Goal: Task Accomplishment & Management: Use online tool/utility

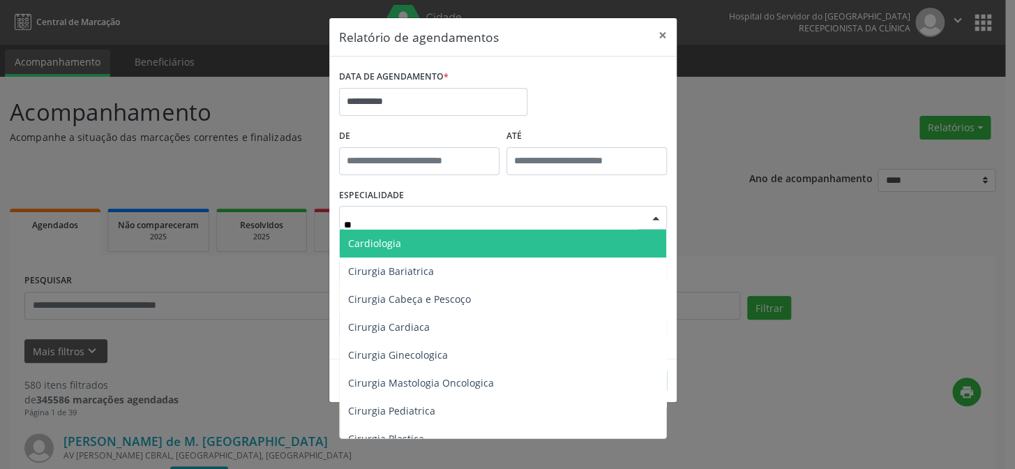
type input "***"
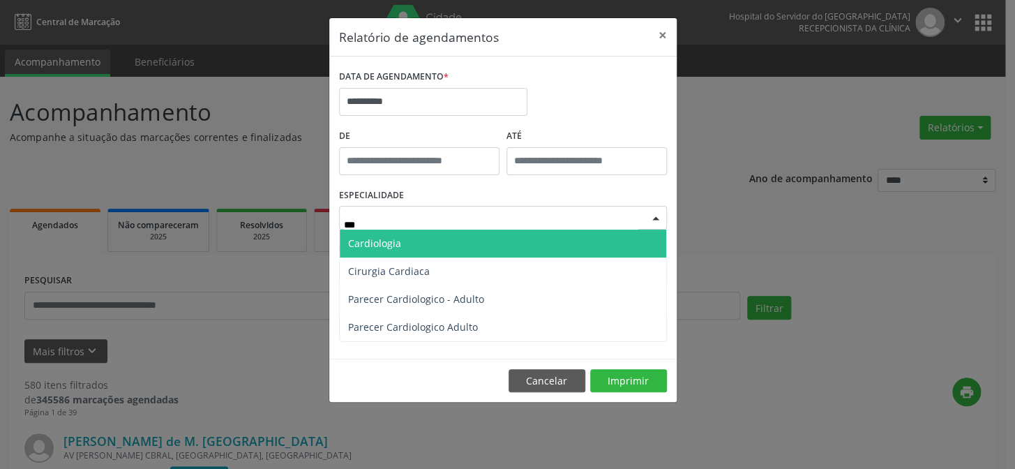
click at [397, 237] on span "Cardiologia" at bounding box center [374, 243] width 53 height 13
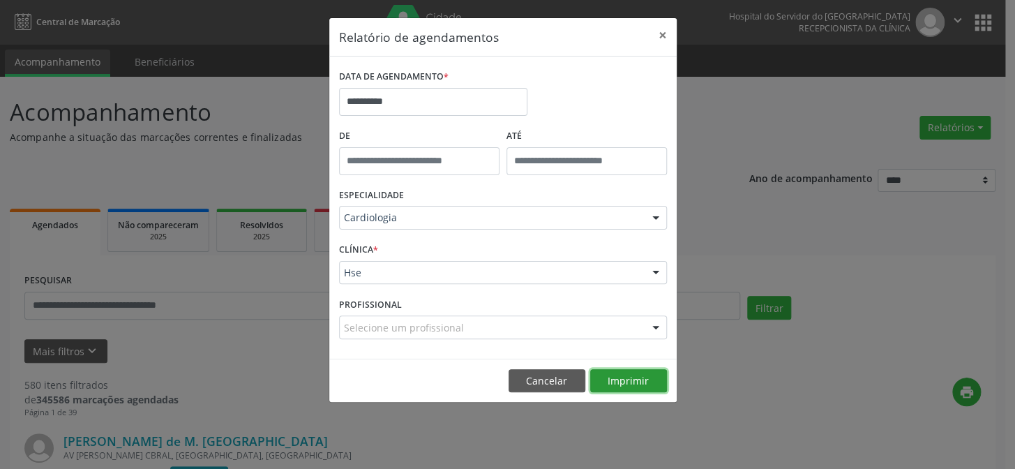
click at [627, 383] on button "Imprimir" at bounding box center [628, 381] width 77 height 24
click at [664, 24] on button "×" at bounding box center [663, 35] width 28 height 34
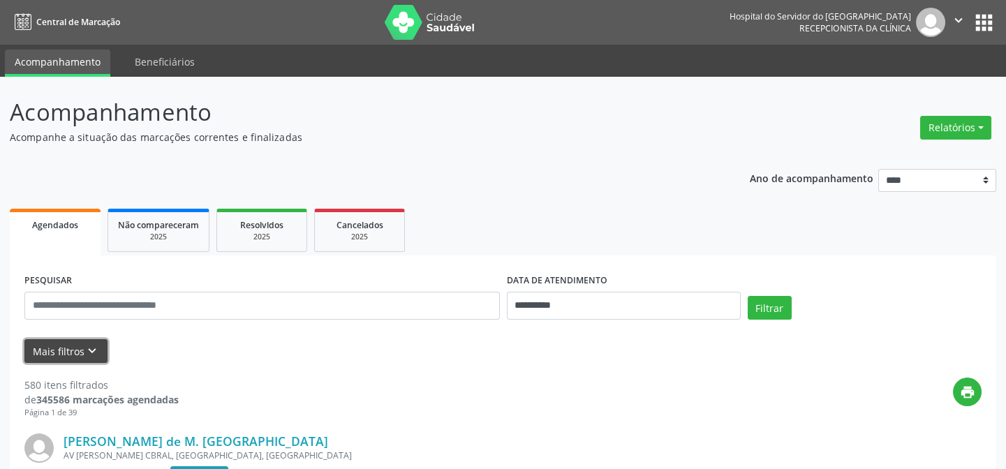
click at [76, 350] on button "Mais filtros keyboard_arrow_down" at bounding box center [65, 351] width 83 height 24
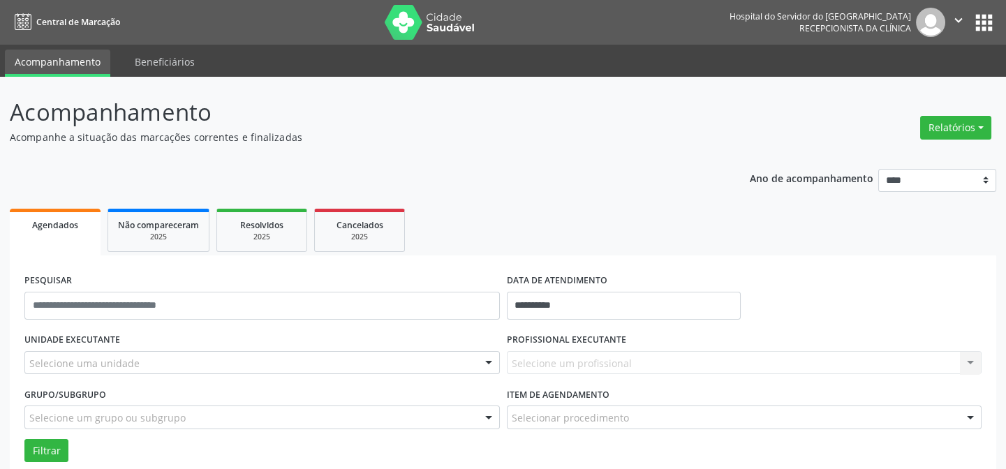
click at [84, 352] on div "Selecione uma unidade" at bounding box center [261, 363] width 475 height 24
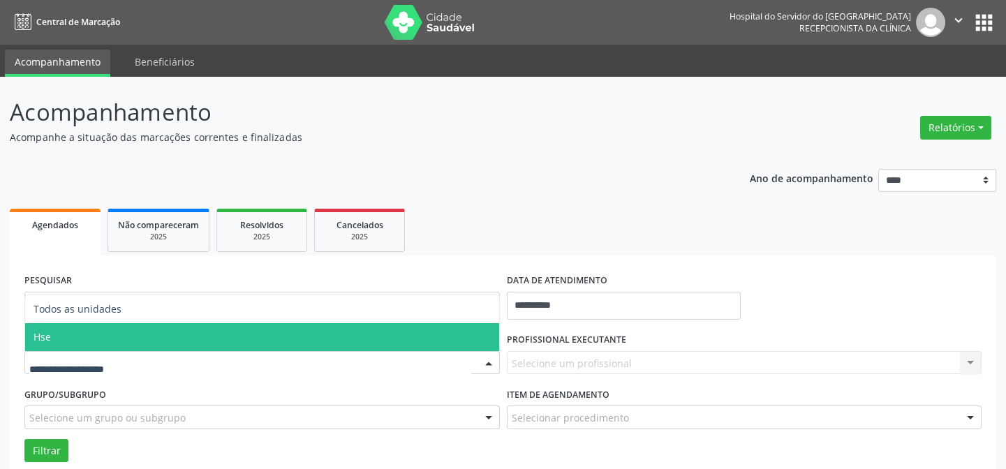
click at [97, 334] on span "Hse" at bounding box center [262, 337] width 474 height 28
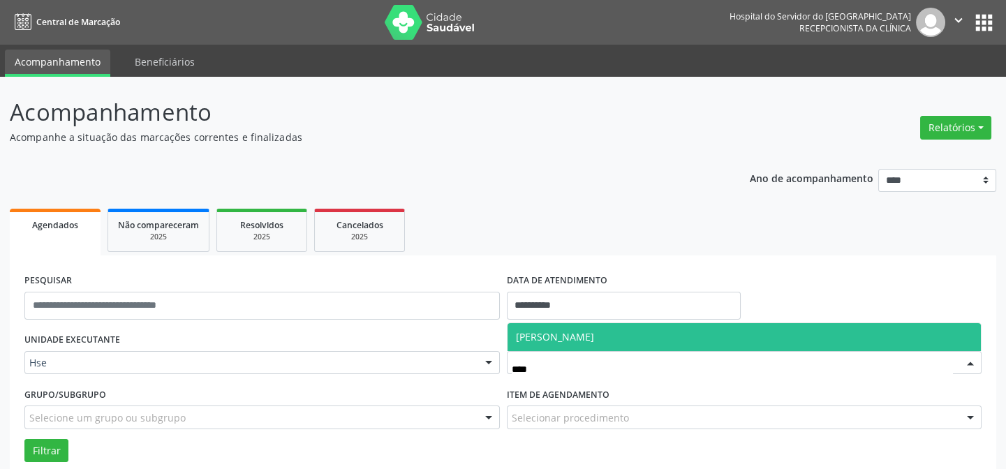
type input "*****"
click at [544, 339] on span "[PERSON_NAME]" at bounding box center [555, 336] width 78 height 13
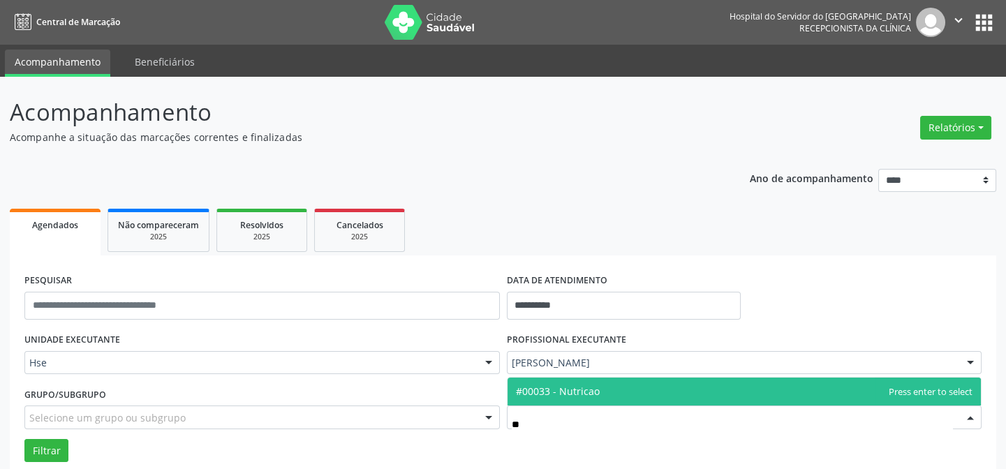
type input "*"
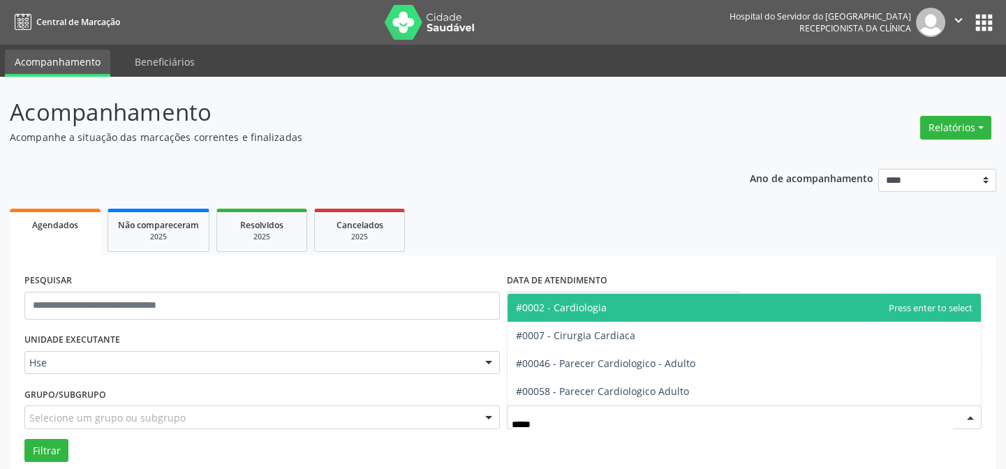
type input "******"
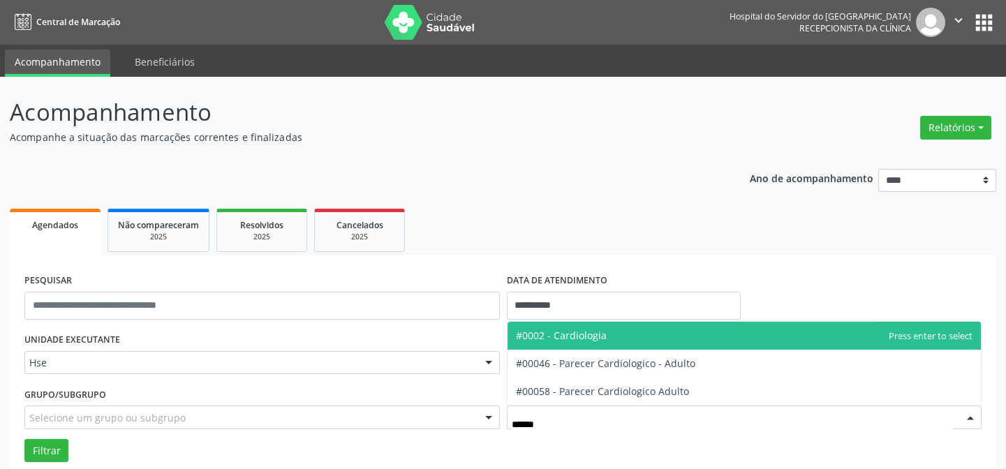
click at [541, 340] on span "#0002 - Cardiologia" at bounding box center [561, 335] width 91 height 13
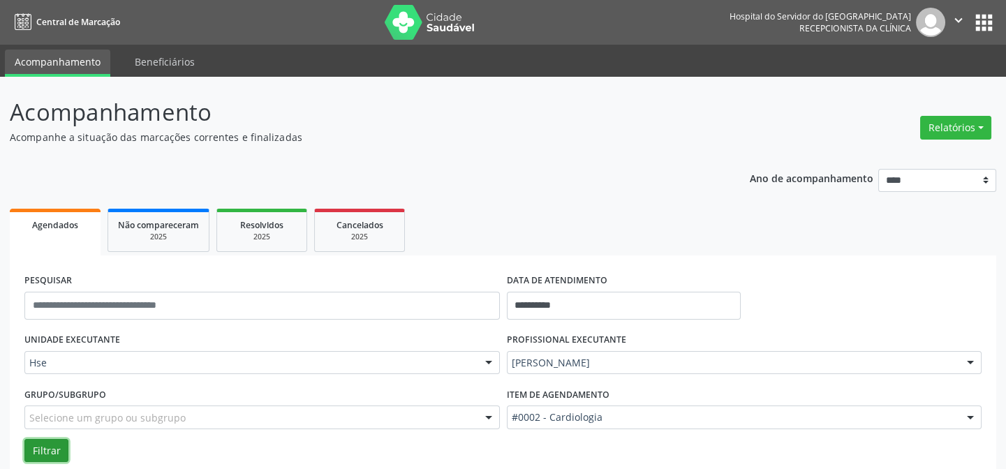
click at [35, 451] on button "Filtrar" at bounding box center [46, 451] width 44 height 24
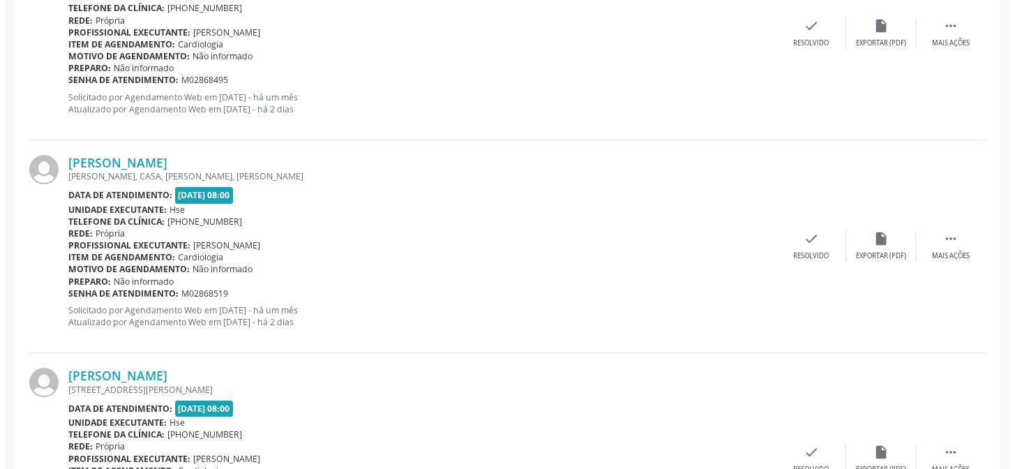
scroll to position [745, 0]
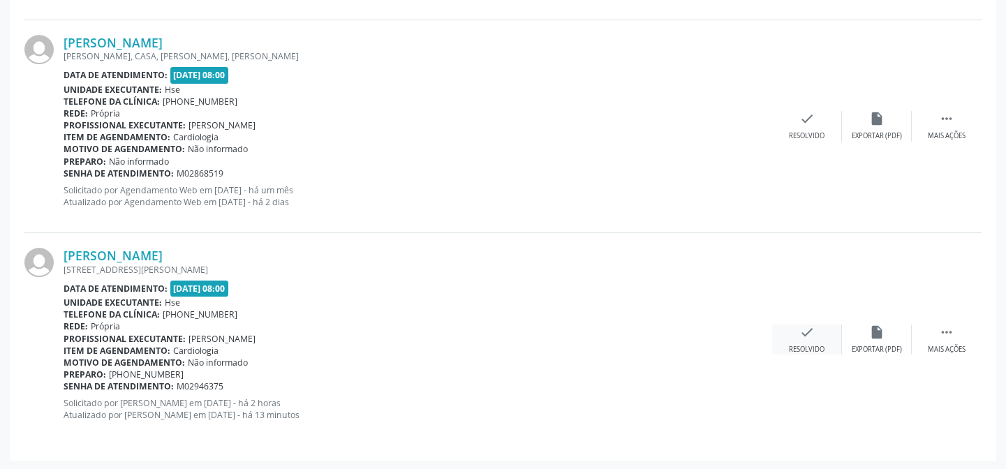
click at [806, 339] on div "check Resolvido" at bounding box center [807, 339] width 70 height 30
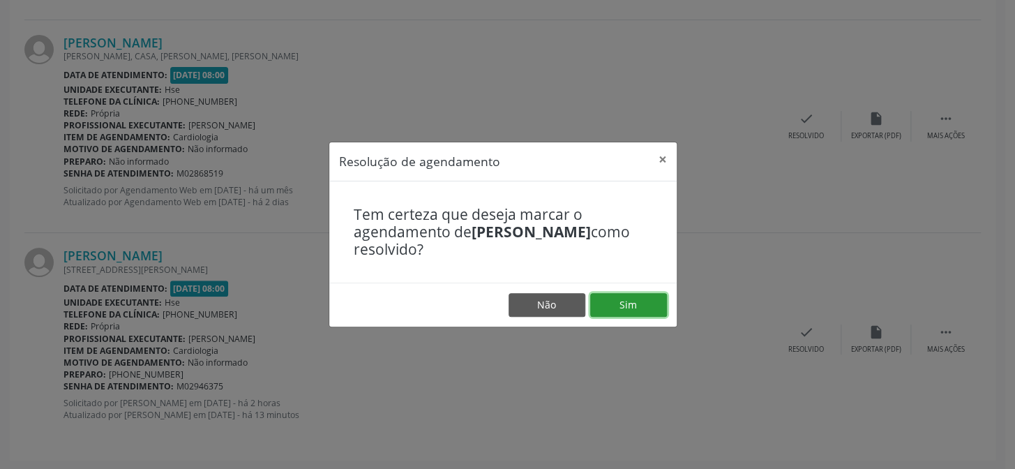
click at [622, 304] on button "Sim" at bounding box center [628, 305] width 77 height 24
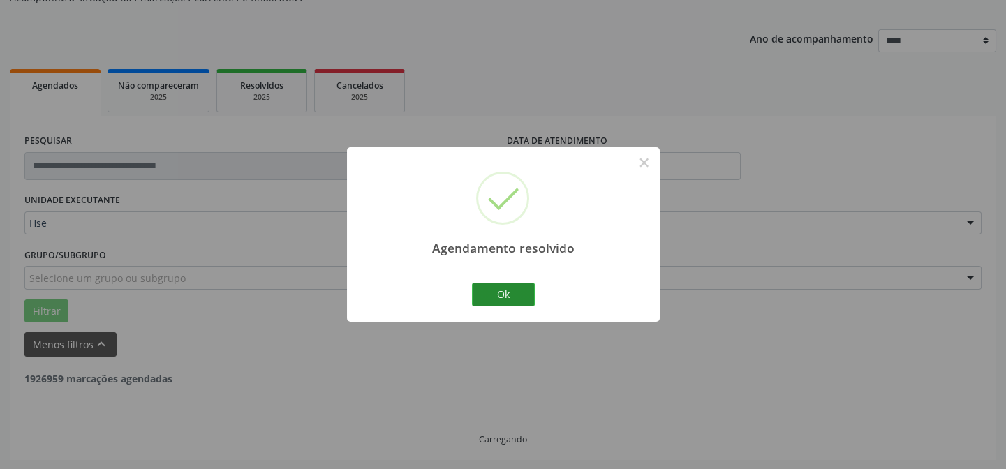
scroll to position [531, 0]
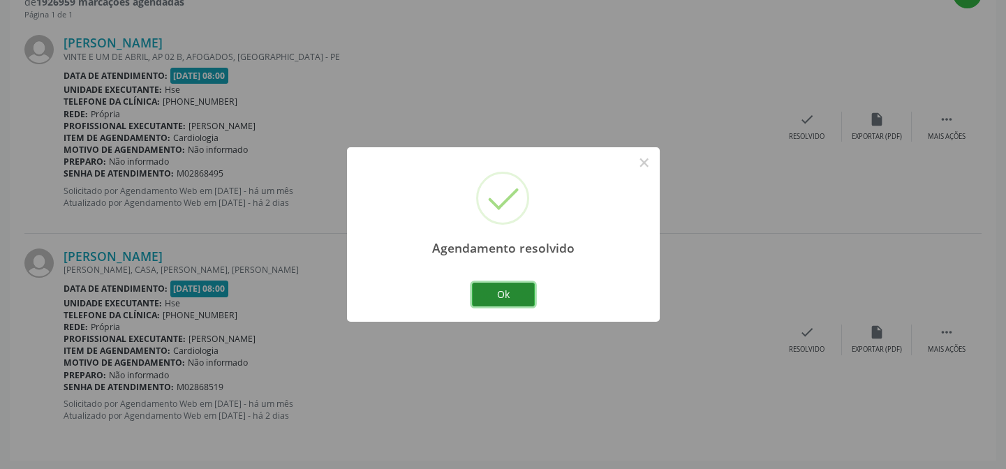
click at [497, 290] on button "Ok" at bounding box center [503, 295] width 63 height 24
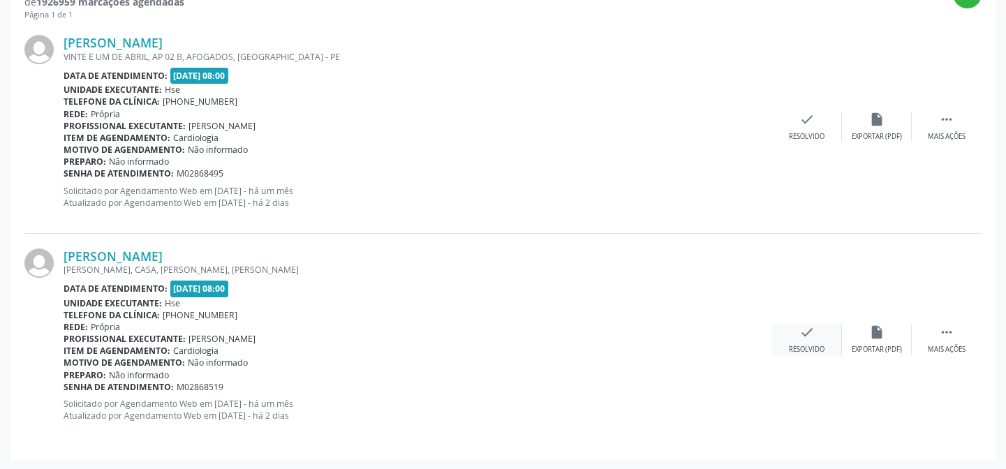
click at [807, 345] on div "Resolvido" at bounding box center [807, 350] width 36 height 10
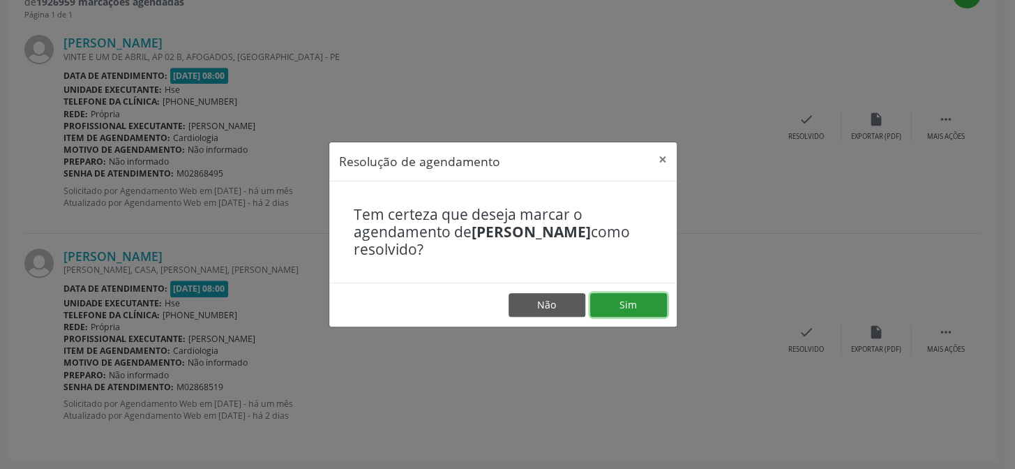
click at [625, 301] on button "Sim" at bounding box center [628, 305] width 77 height 24
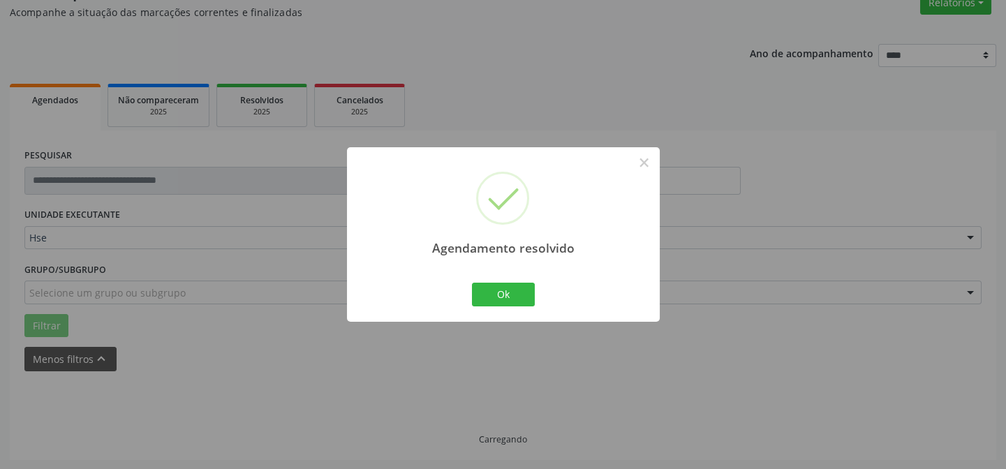
scroll to position [319, 0]
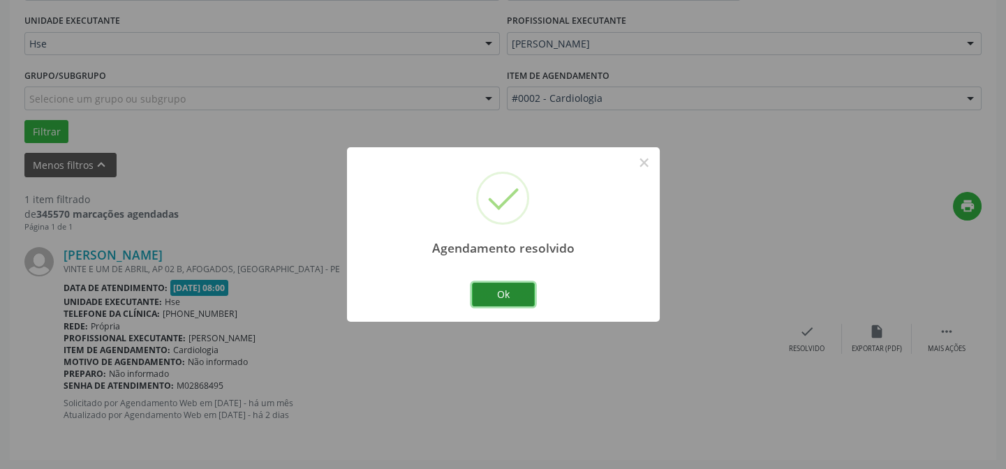
click at [514, 300] on button "Ok" at bounding box center [503, 295] width 63 height 24
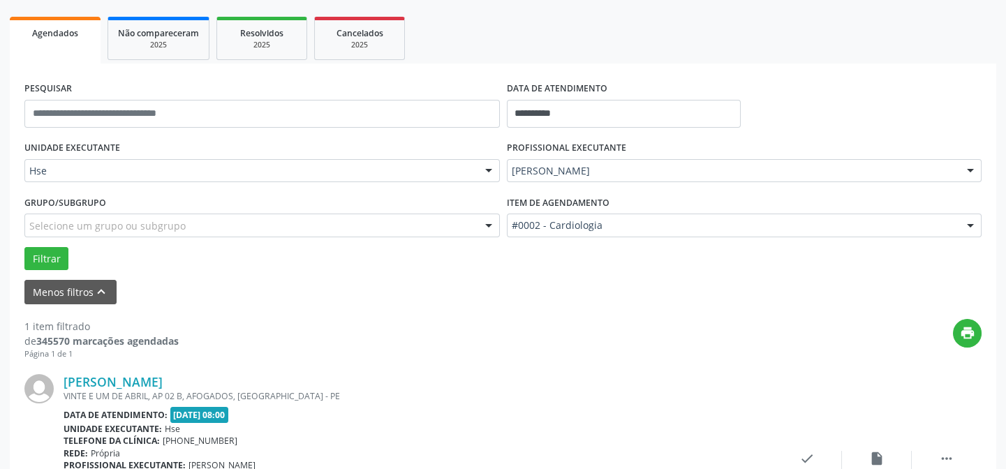
scroll to position [1, 0]
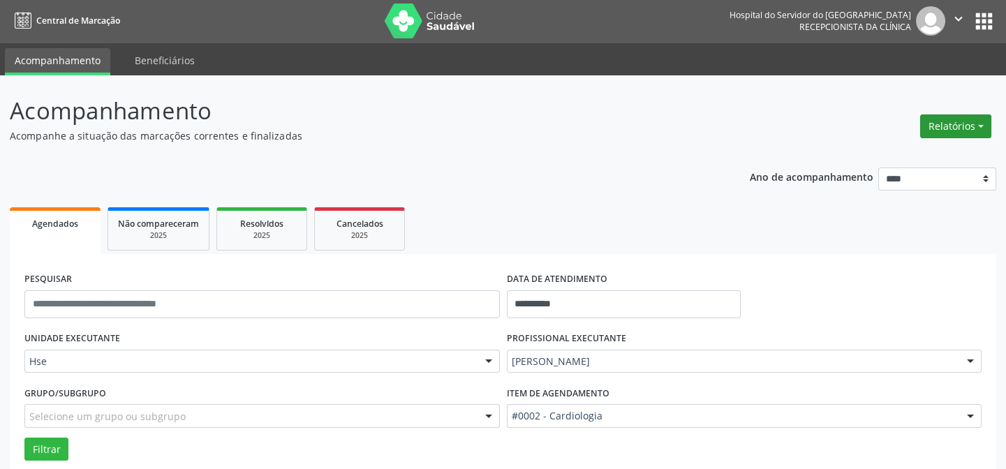
click at [932, 117] on button "Relatórios" at bounding box center [955, 126] width 71 height 24
click at [904, 158] on link "Agendamentos" at bounding box center [916, 156] width 150 height 20
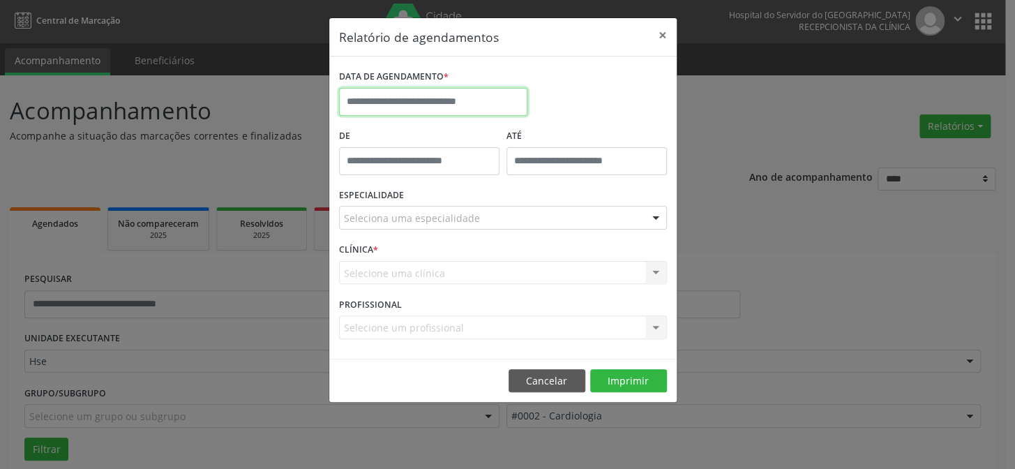
click at [389, 98] on input "text" at bounding box center [433, 102] width 188 height 28
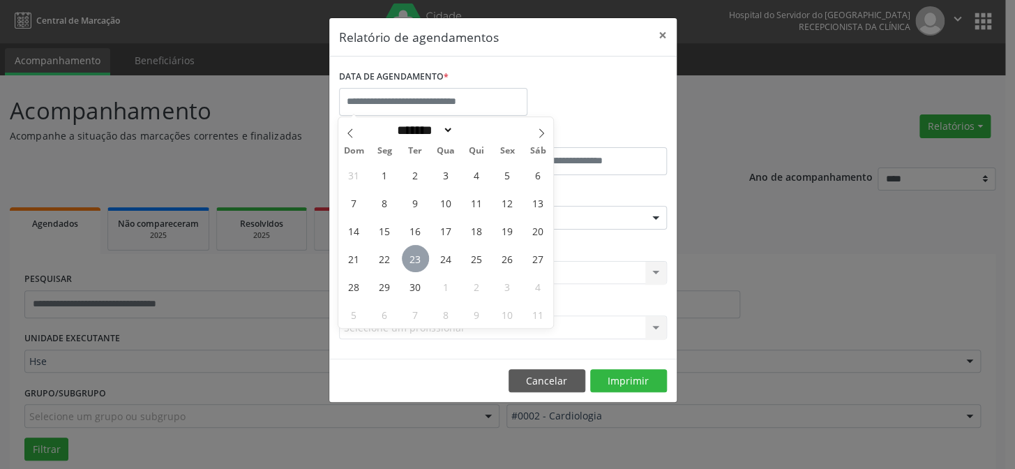
click at [410, 250] on span "23" at bounding box center [415, 258] width 27 height 27
type input "**********"
click at [410, 250] on span "23" at bounding box center [415, 258] width 27 height 27
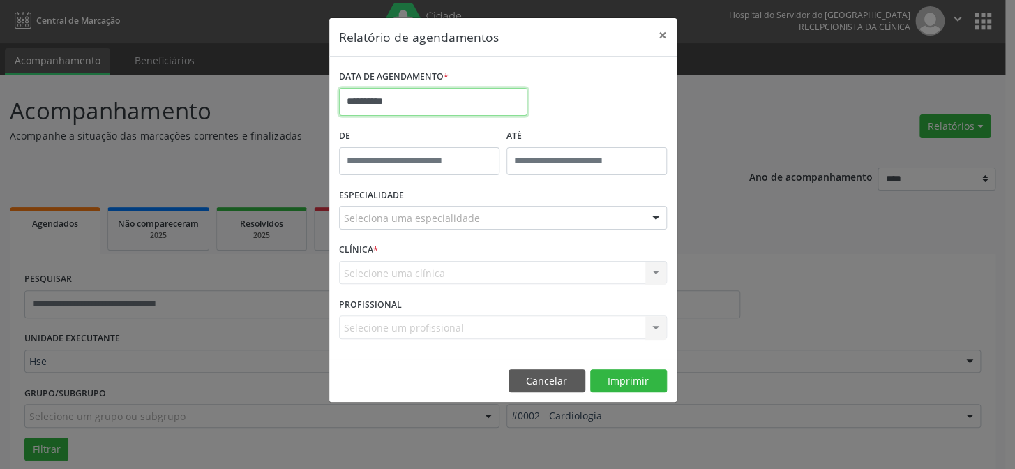
click at [394, 100] on input "**********" at bounding box center [433, 102] width 188 height 28
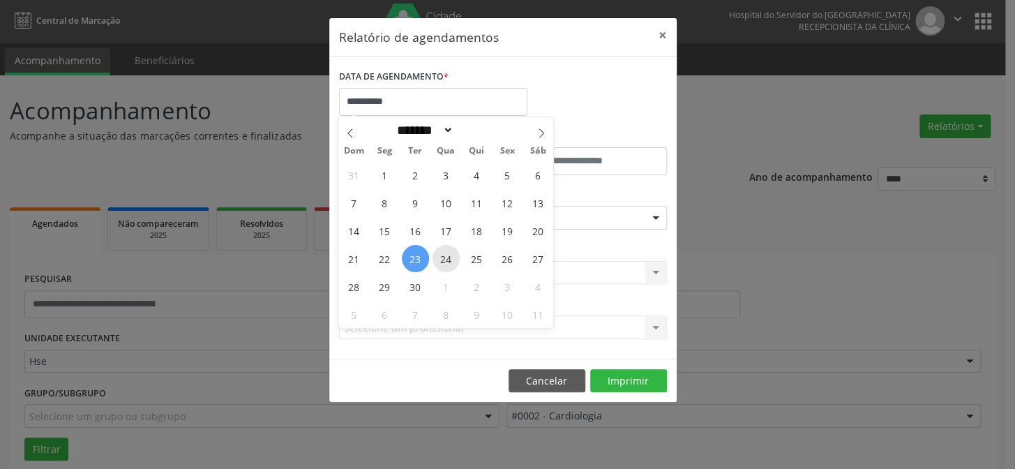
click at [437, 256] on span "24" at bounding box center [446, 258] width 27 height 27
type input "**********"
click at [411, 253] on span "23" at bounding box center [415, 258] width 27 height 27
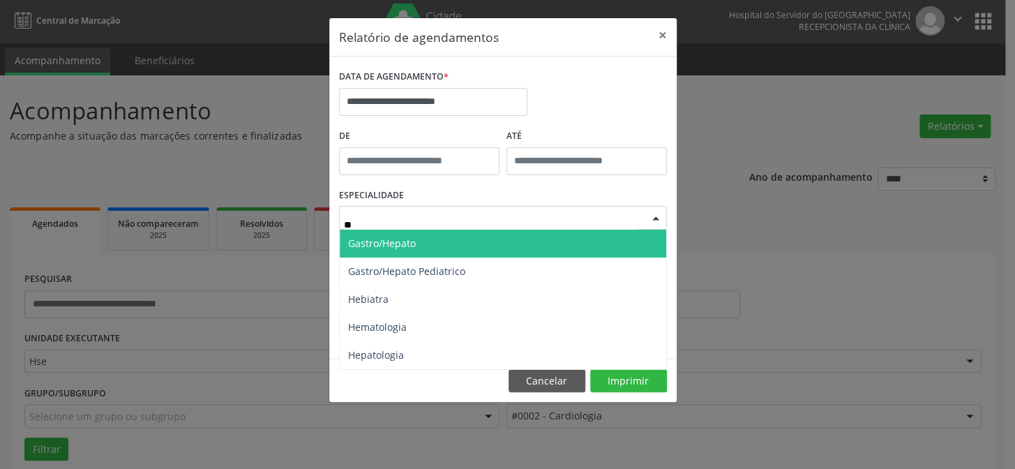
type input "***"
click at [394, 242] on span "Hematologia" at bounding box center [377, 243] width 59 height 13
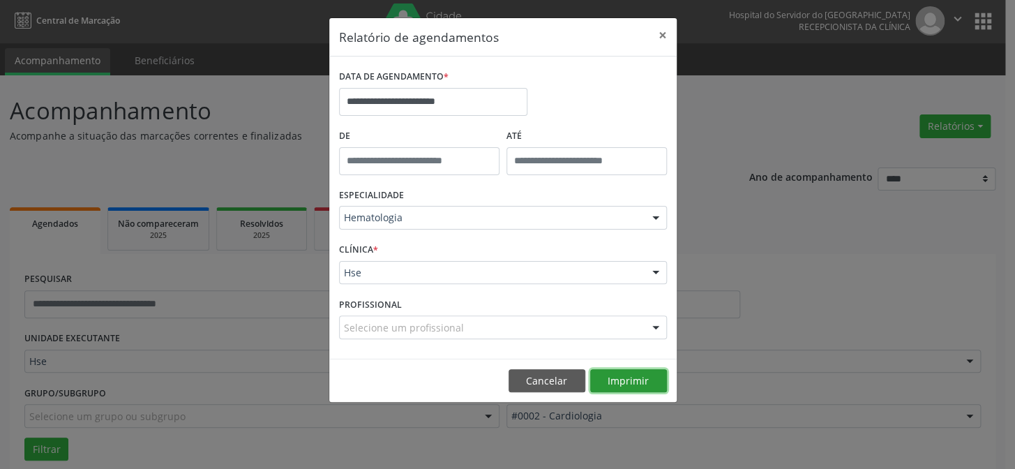
click at [607, 383] on button "Imprimir" at bounding box center [628, 381] width 77 height 24
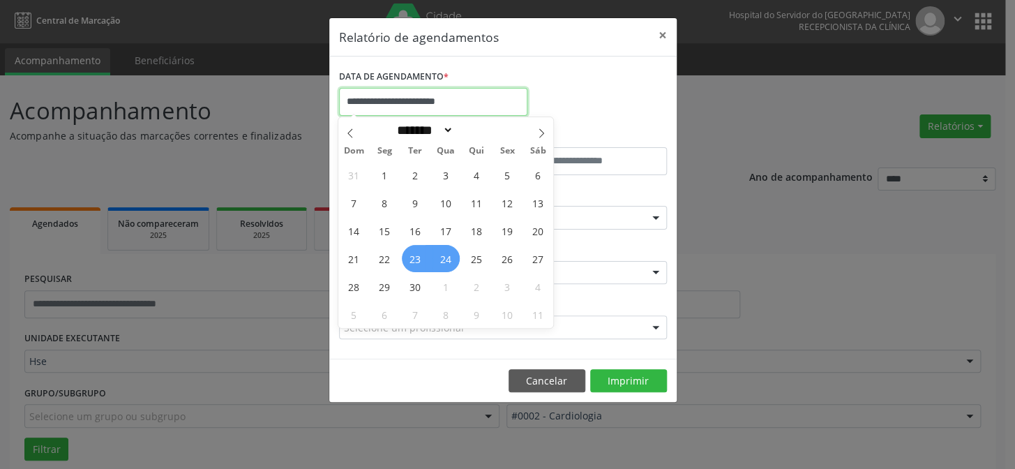
click at [445, 94] on input "**********" at bounding box center [433, 102] width 188 height 28
click at [424, 258] on span "23" at bounding box center [415, 258] width 27 height 27
type input "**********"
click at [424, 258] on span "23" at bounding box center [415, 258] width 27 height 27
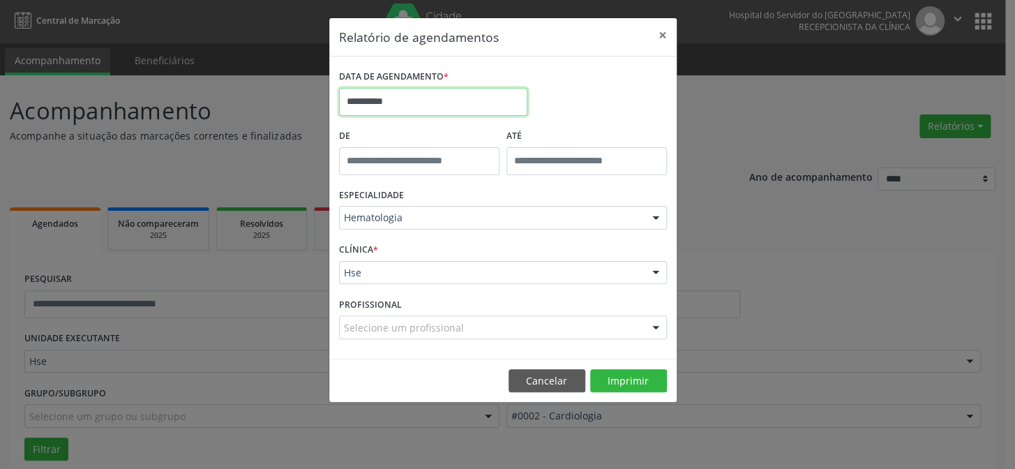
click at [407, 96] on input "**********" at bounding box center [433, 102] width 188 height 28
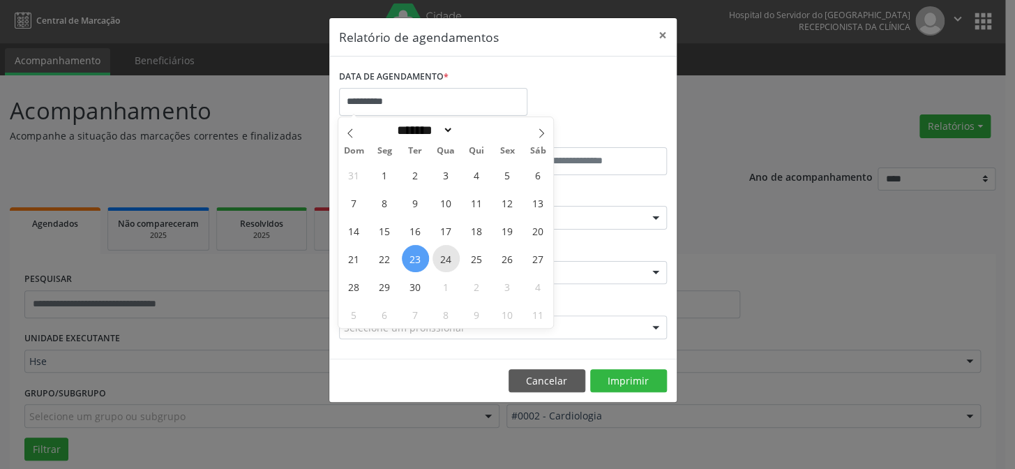
click at [443, 255] on span "24" at bounding box center [446, 258] width 27 height 27
type input "**********"
click at [443, 255] on span "24" at bounding box center [446, 258] width 27 height 27
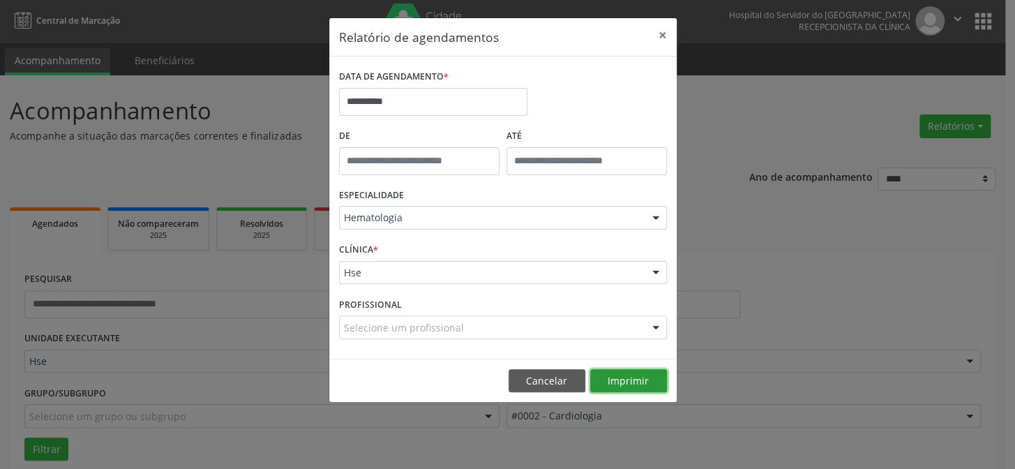
click at [629, 389] on button "Imprimir" at bounding box center [628, 381] width 77 height 24
click at [673, 36] on button "×" at bounding box center [663, 35] width 28 height 34
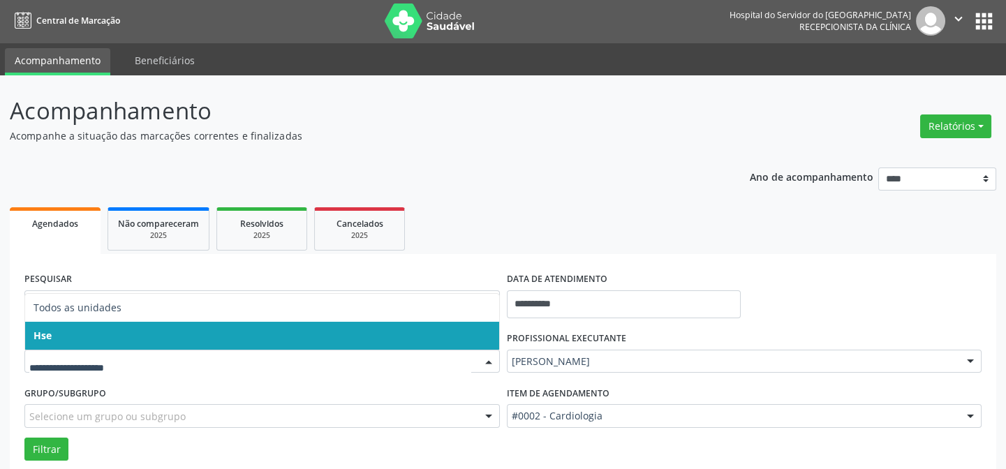
click at [92, 340] on span "Hse" at bounding box center [262, 336] width 474 height 28
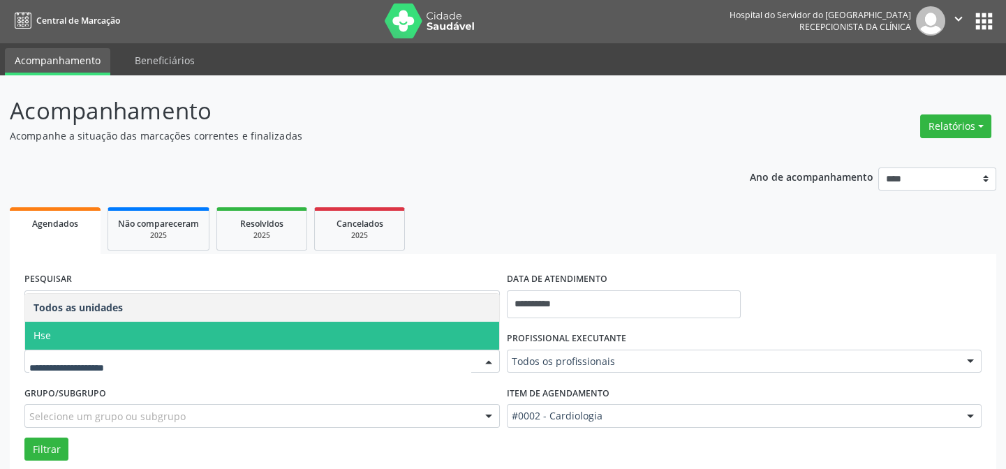
click at [74, 332] on span "Hse" at bounding box center [262, 336] width 474 height 28
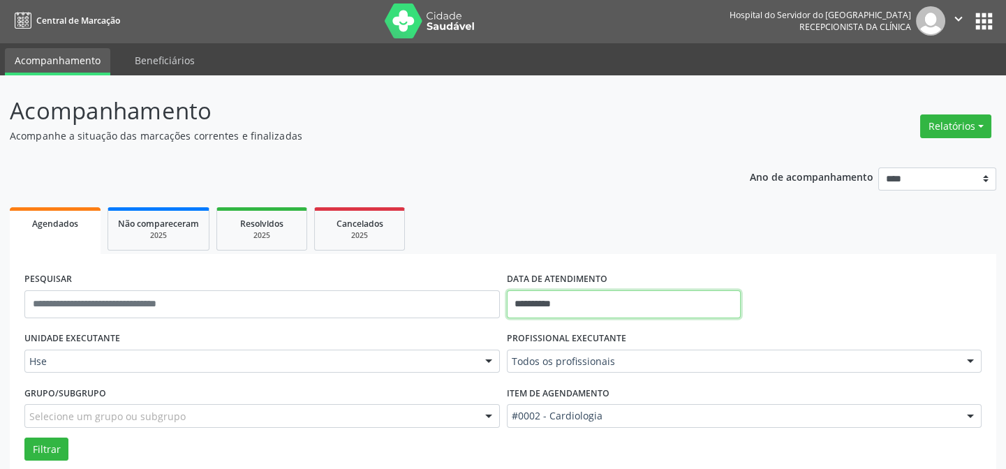
click at [546, 301] on input "**********" at bounding box center [624, 304] width 234 height 28
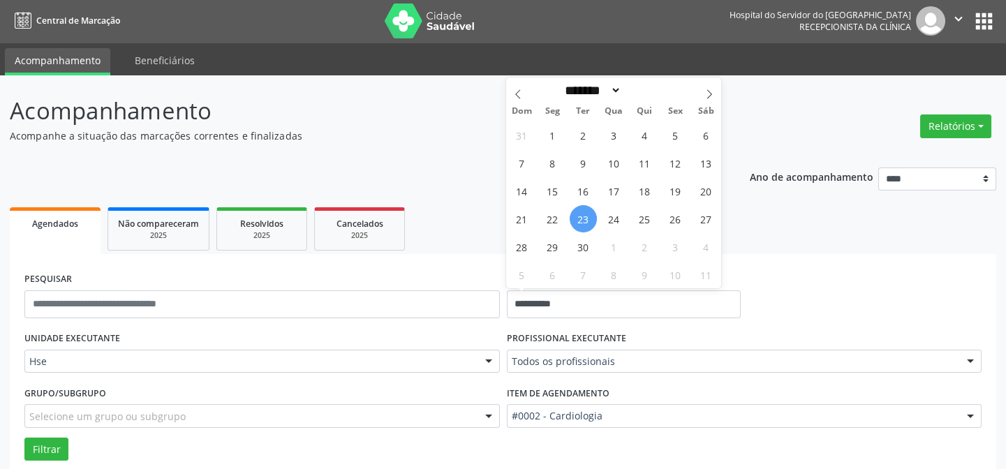
click at [585, 211] on span "23" at bounding box center [582, 218] width 27 height 27
type input "**********"
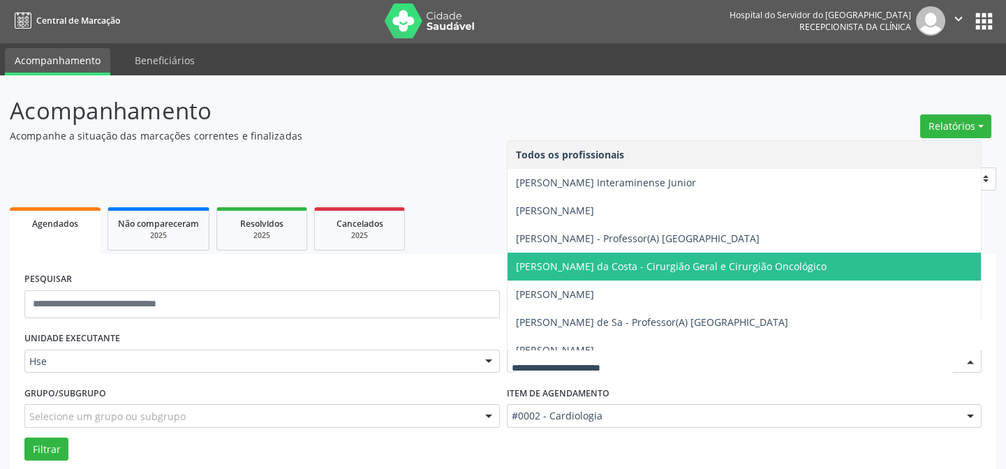
click at [438, 232] on ul "Agendados Não compareceram 2025 Resolvidos 2025 Cancelados 2025" at bounding box center [503, 229] width 986 height 50
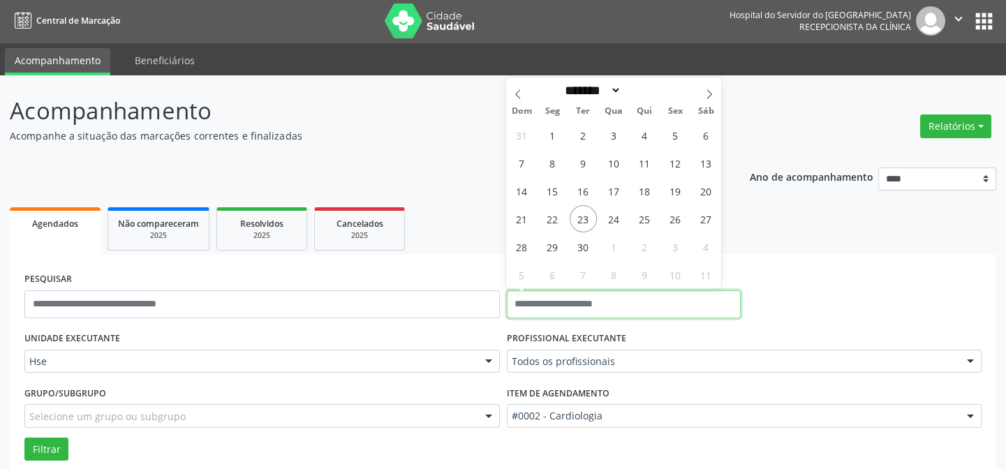
click at [582, 297] on input "text" at bounding box center [624, 304] width 234 height 28
click at [581, 219] on span "23" at bounding box center [582, 218] width 27 height 27
type input "**********"
click at [581, 219] on span "23" at bounding box center [582, 218] width 27 height 27
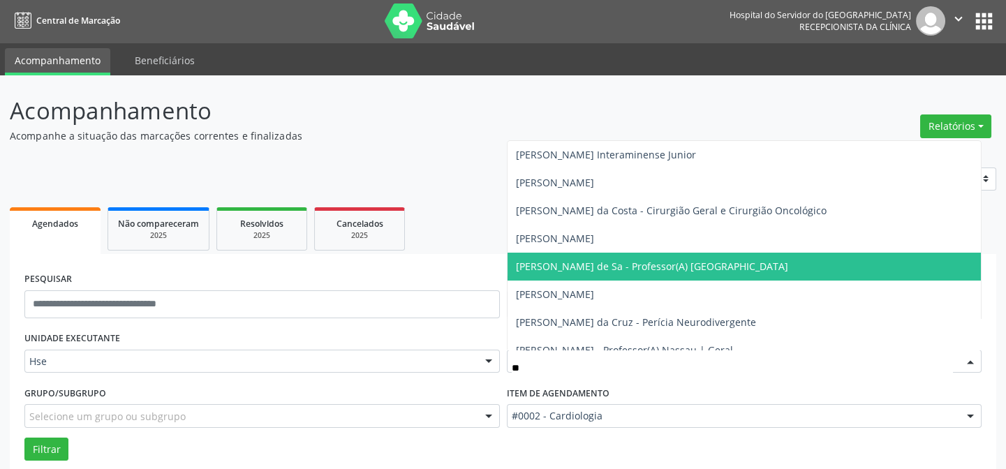
type input "***"
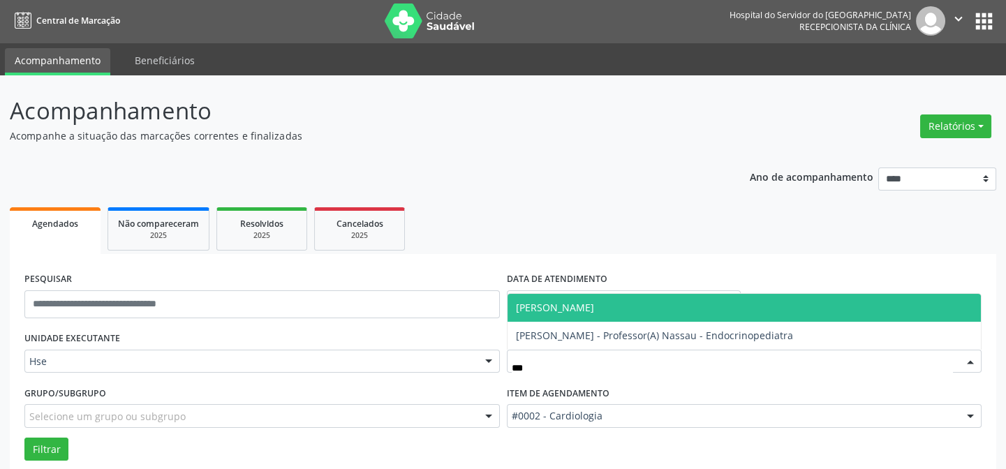
click at [571, 298] on span "[PERSON_NAME]" at bounding box center [744, 308] width 474 height 28
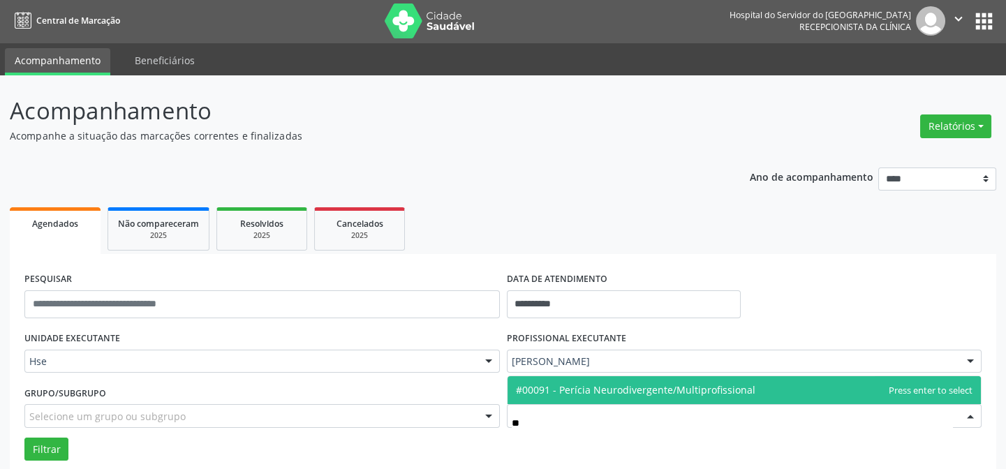
type input "*"
type input "***"
click at [555, 389] on span "#00033 - Nutricao" at bounding box center [558, 389] width 84 height 13
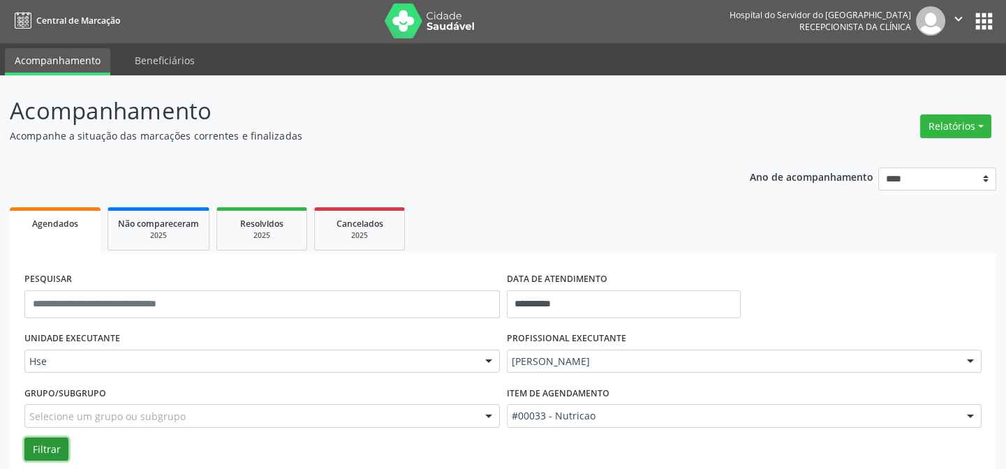
click at [35, 448] on button "Filtrar" at bounding box center [46, 450] width 44 height 24
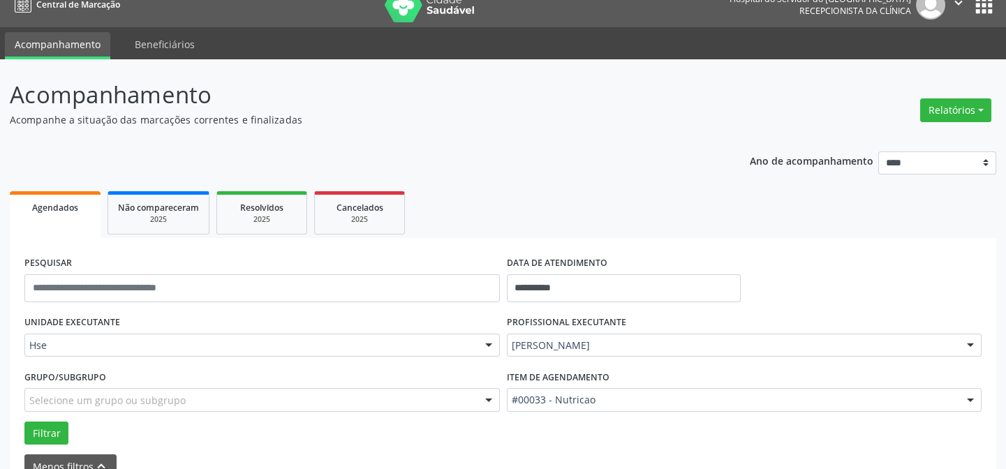
scroll to position [65, 0]
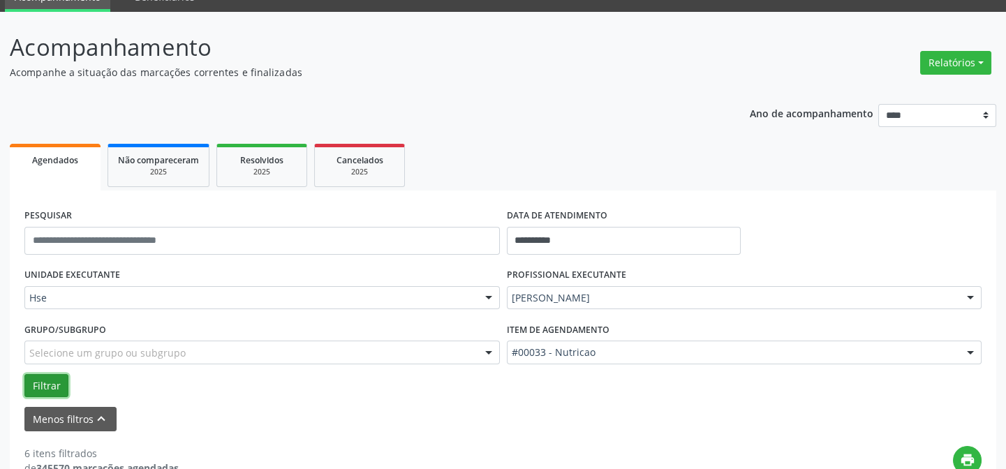
click at [29, 384] on button "Filtrar" at bounding box center [46, 386] width 44 height 24
click at [43, 385] on button "Filtrar" at bounding box center [46, 386] width 44 height 24
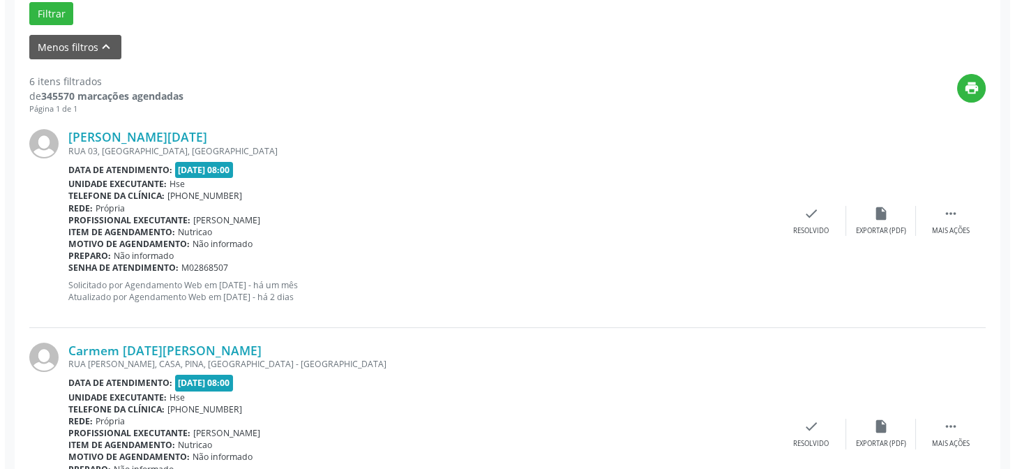
scroll to position [446, 0]
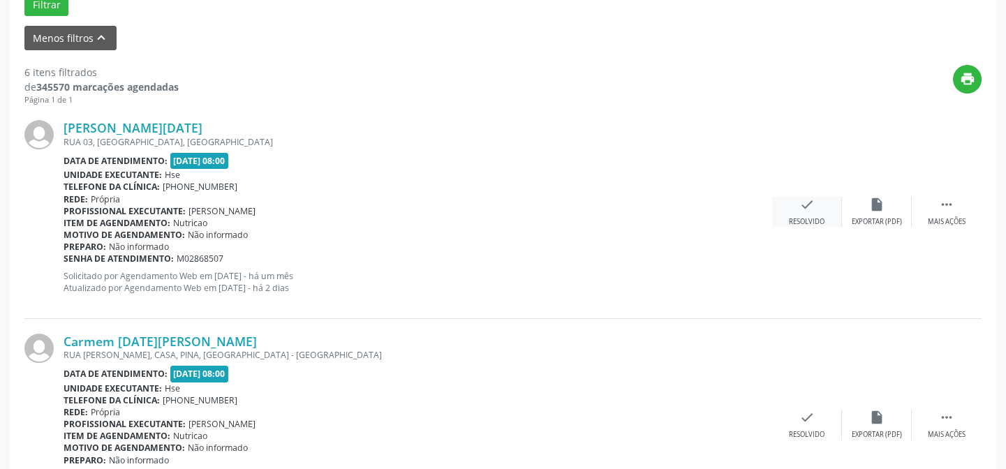
click at [823, 208] on div "check Resolvido" at bounding box center [807, 212] width 70 height 30
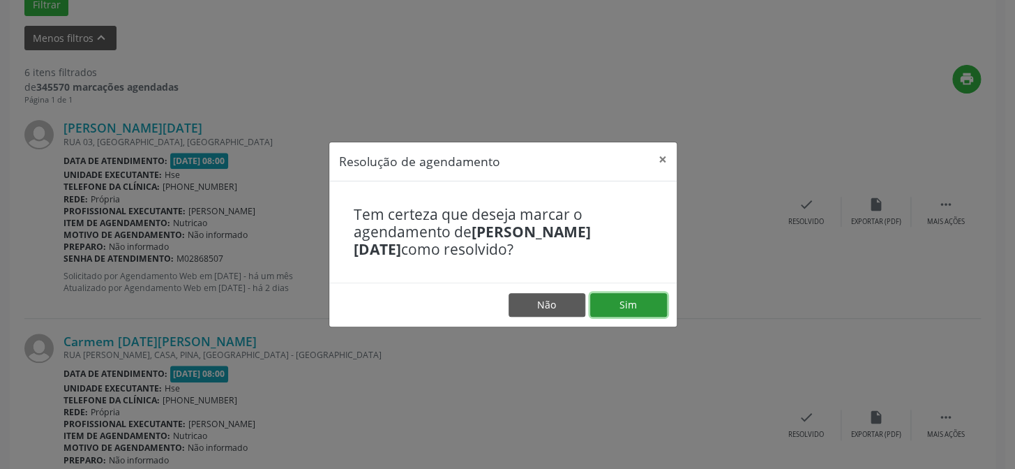
click at [631, 299] on button "Sim" at bounding box center [628, 305] width 77 height 24
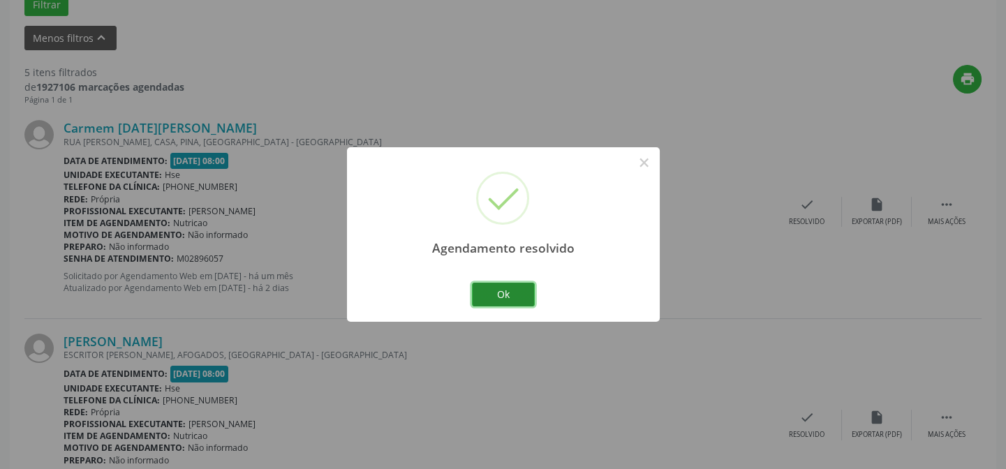
click at [518, 294] on button "Ok" at bounding box center [503, 295] width 63 height 24
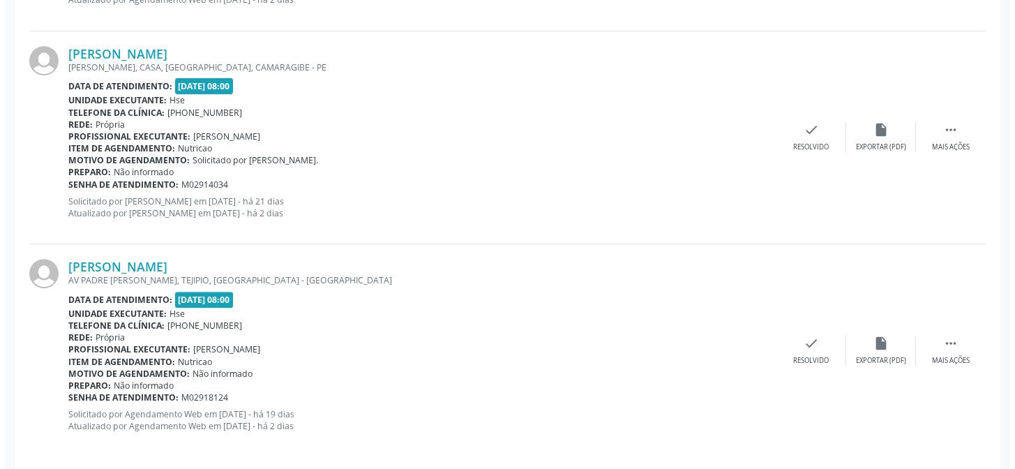
scroll to position [1170, 0]
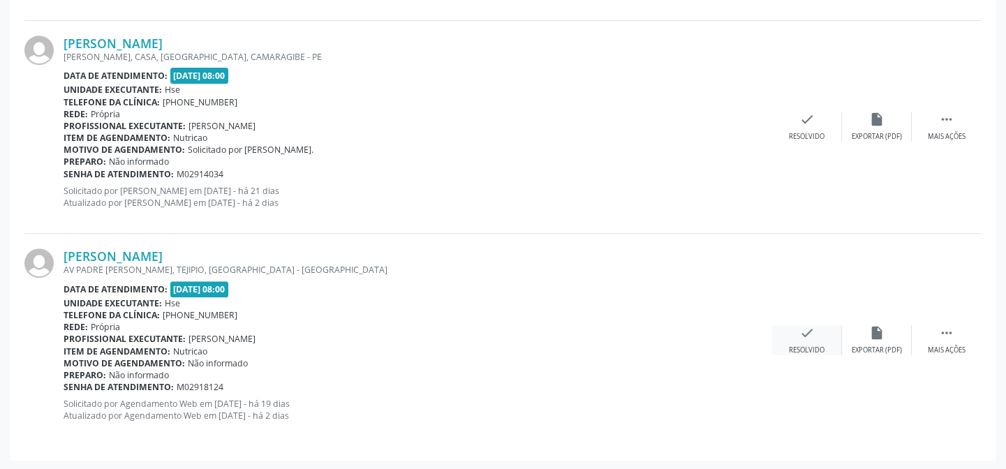
click at [799, 337] on icon "check" at bounding box center [806, 332] width 15 height 15
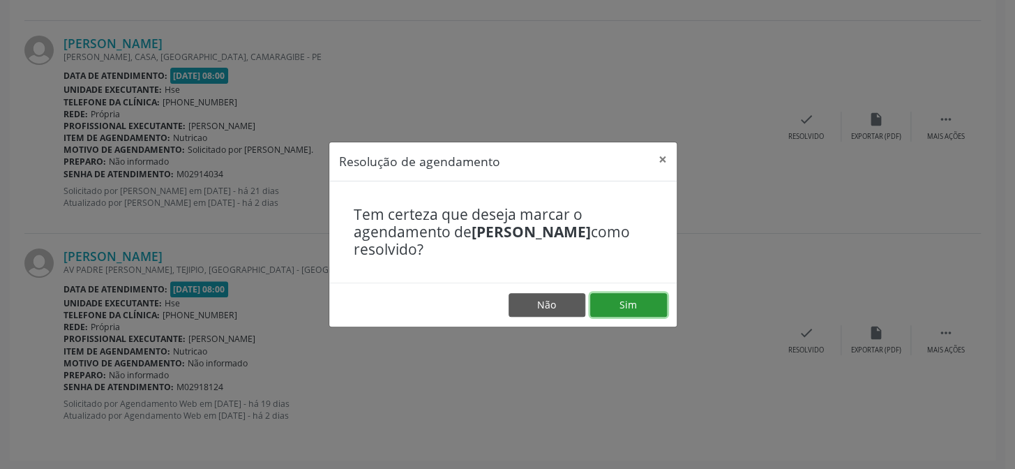
click at [657, 312] on button "Sim" at bounding box center [628, 305] width 77 height 24
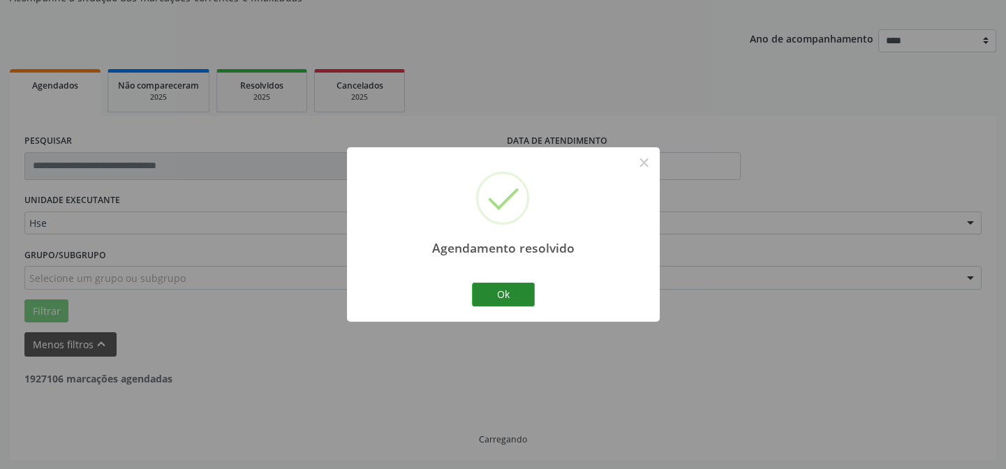
scroll to position [957, 0]
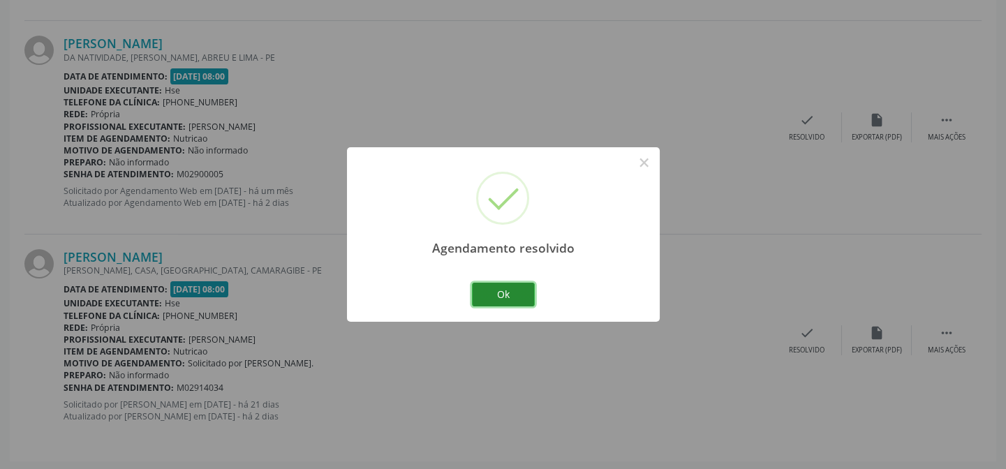
click at [503, 297] on button "Ok" at bounding box center [503, 295] width 63 height 24
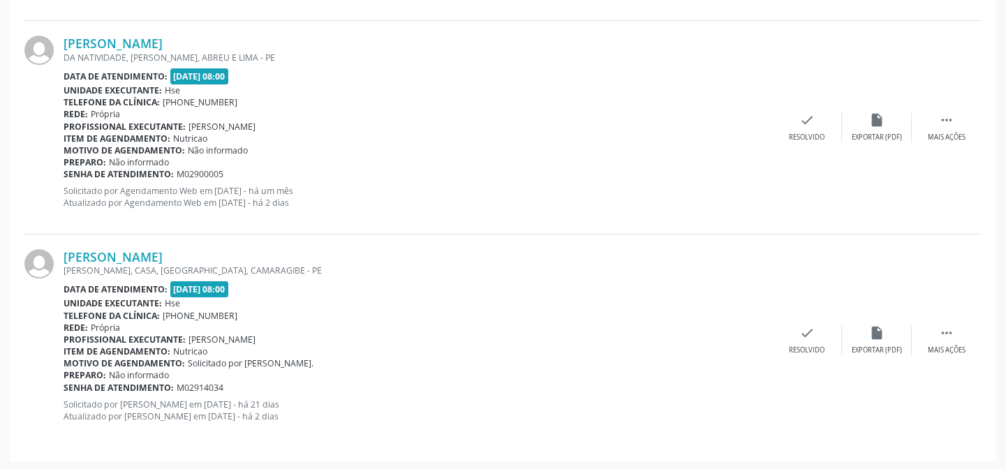
drag, startPoint x: 756, startPoint y: 147, endPoint x: 747, endPoint y: 149, distance: 8.8
click at [749, 149] on div "Motivo de agendamento: Não informado" at bounding box center [418, 150] width 708 height 12
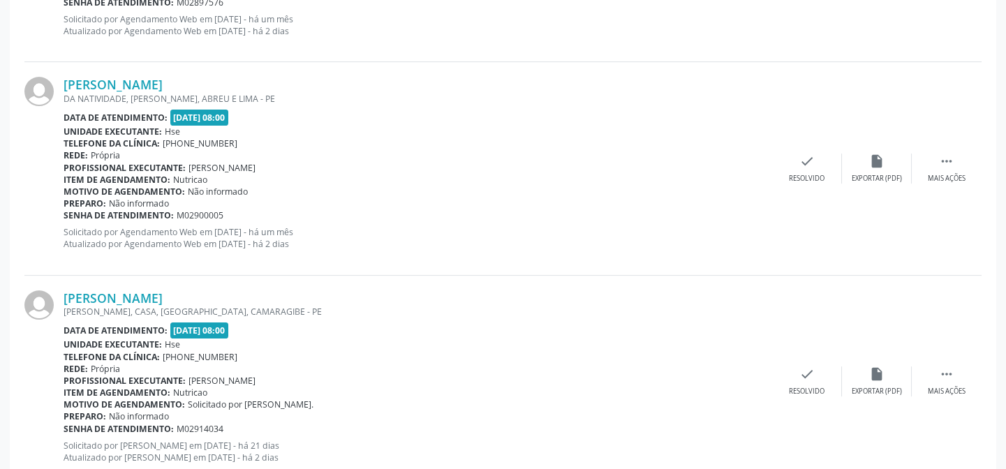
scroll to position [893, 0]
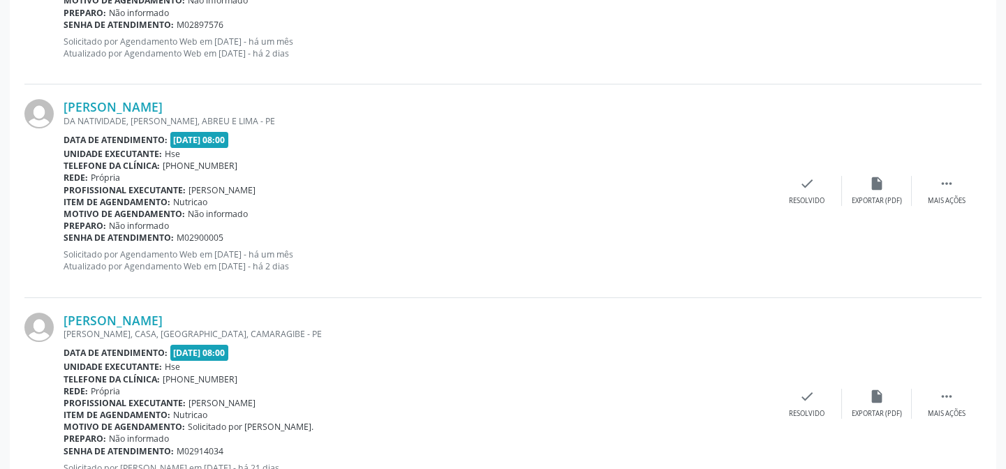
click at [657, 204] on div "Item de agendamento: [GEOGRAPHIC_DATA]" at bounding box center [418, 202] width 708 height 12
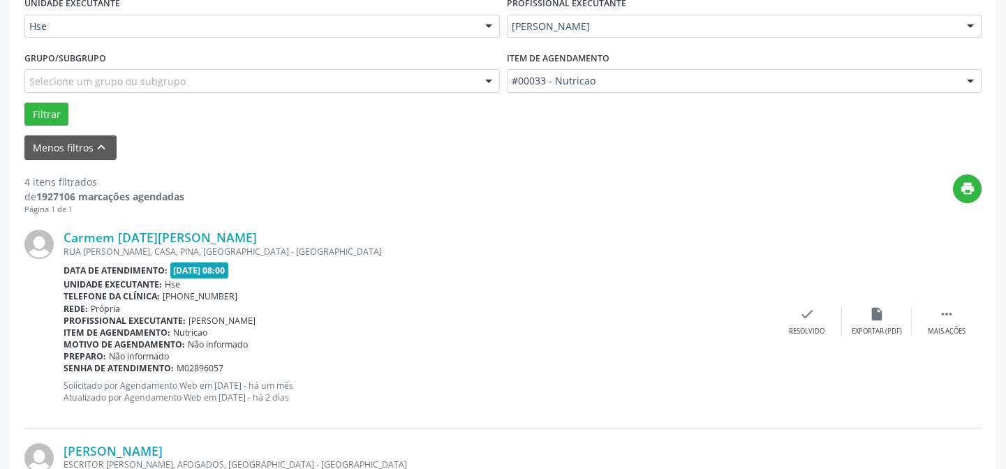
scroll to position [133, 0]
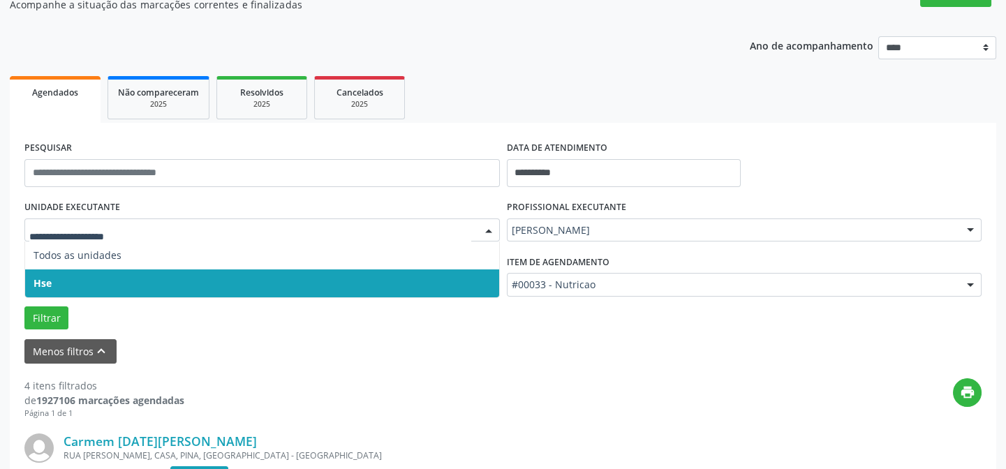
click at [61, 273] on span "Hse" at bounding box center [262, 283] width 474 height 28
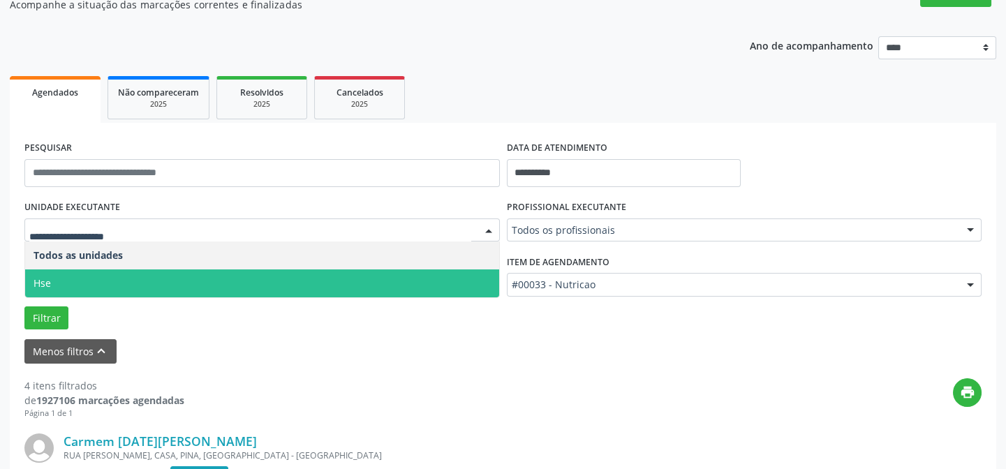
click at [73, 271] on span "Hse" at bounding box center [262, 283] width 474 height 28
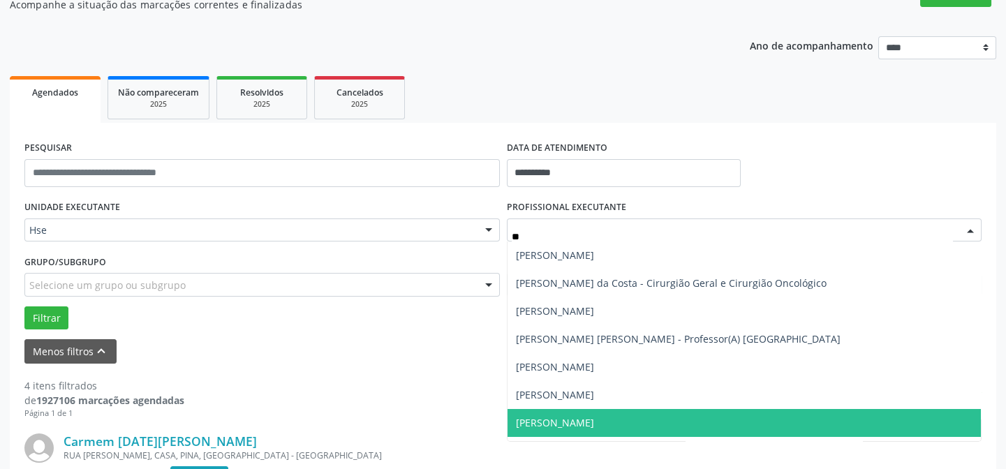
type input "***"
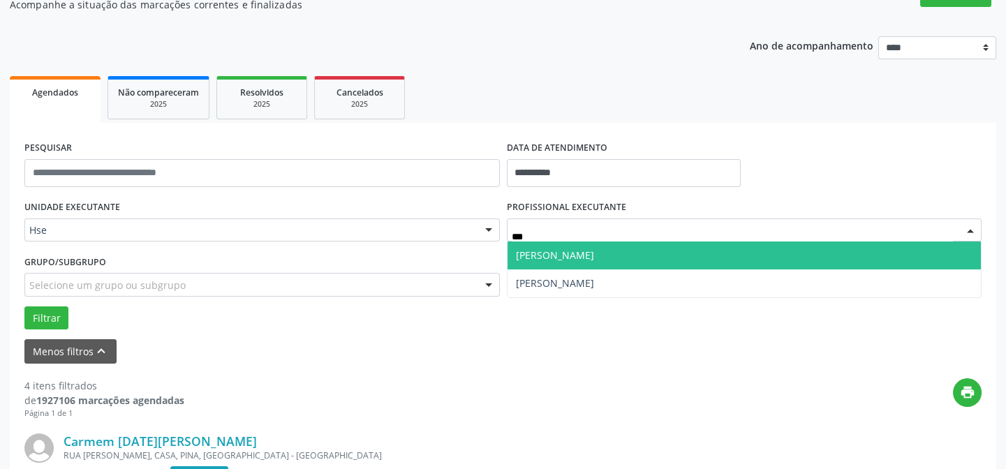
click at [550, 262] on span "[PERSON_NAME]" at bounding box center [744, 255] width 474 height 28
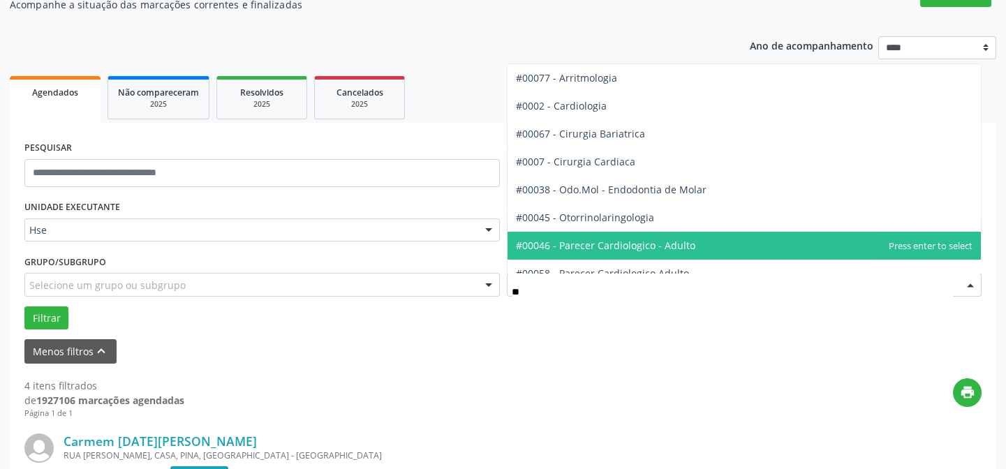
type input "***"
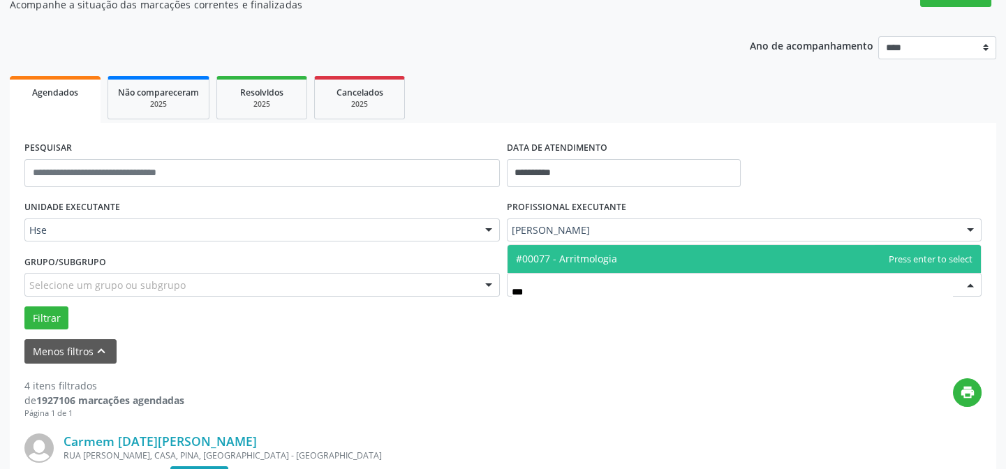
click at [550, 259] on span "#00077 - Arritmologia" at bounding box center [566, 258] width 101 height 13
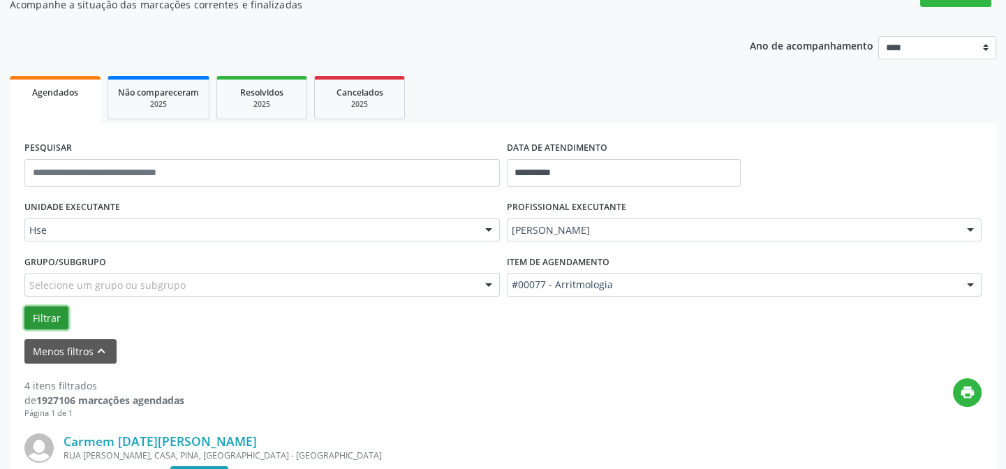
click at [36, 322] on button "Filtrar" at bounding box center [46, 318] width 44 height 24
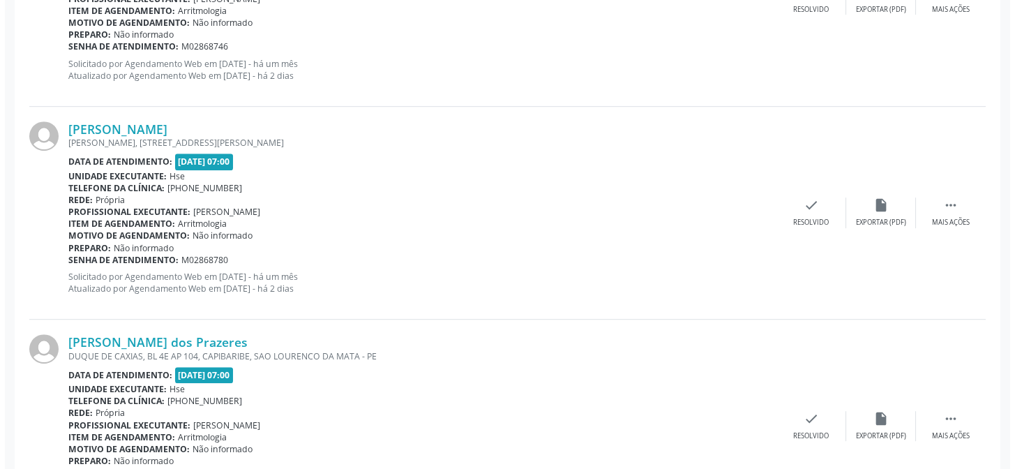
scroll to position [1718, 0]
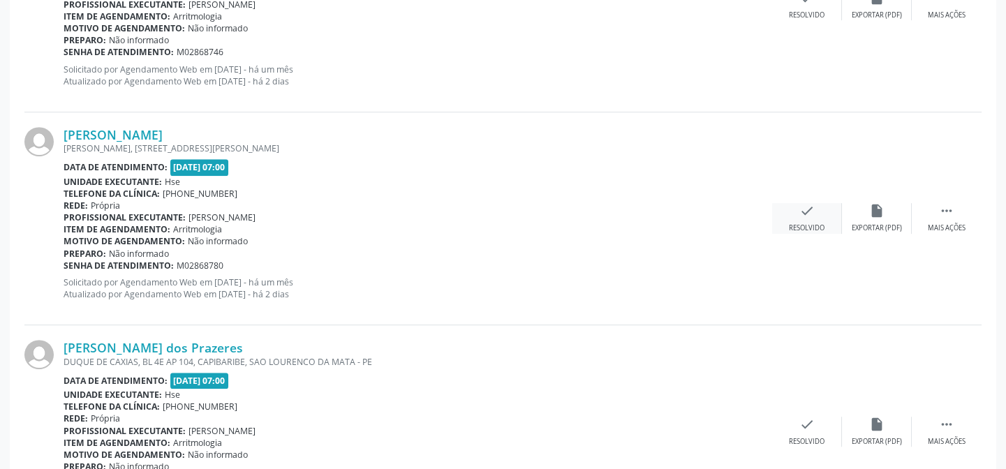
click at [811, 223] on div "Resolvido" at bounding box center [807, 228] width 36 height 10
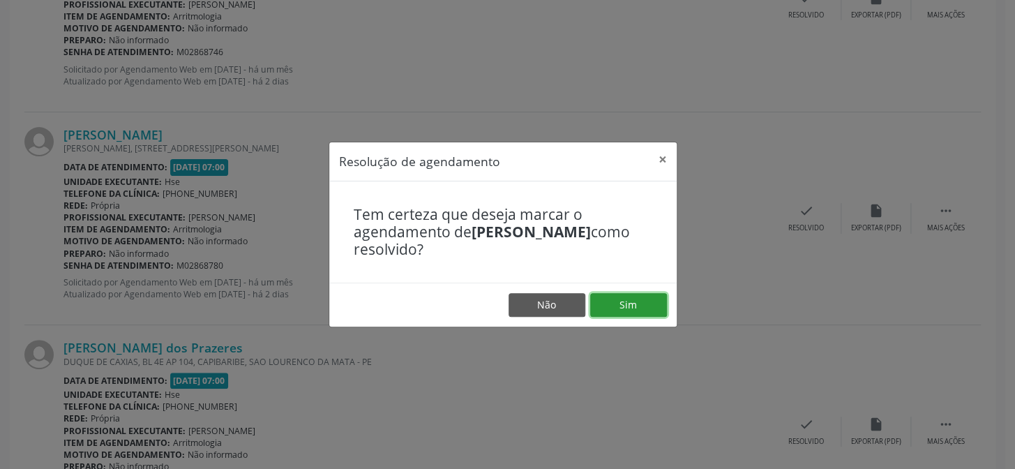
click at [622, 314] on button "Sim" at bounding box center [628, 305] width 77 height 24
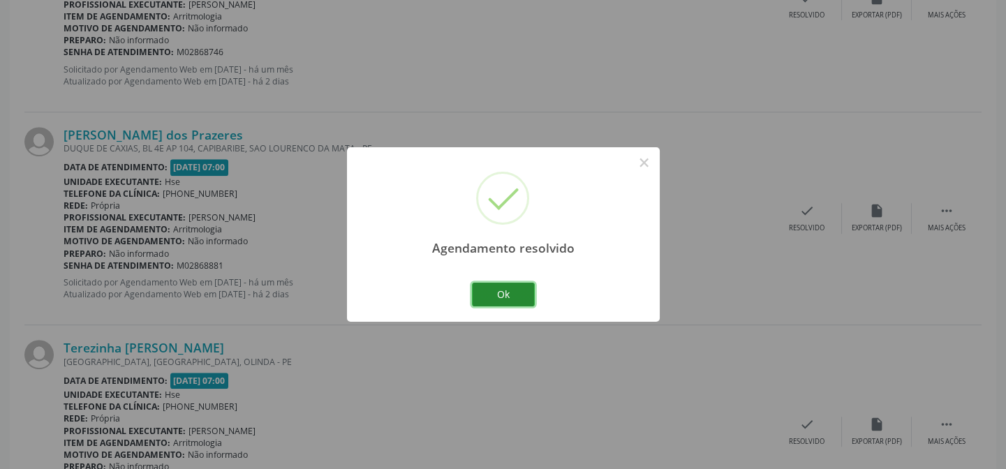
click at [496, 286] on button "Ok" at bounding box center [503, 295] width 63 height 24
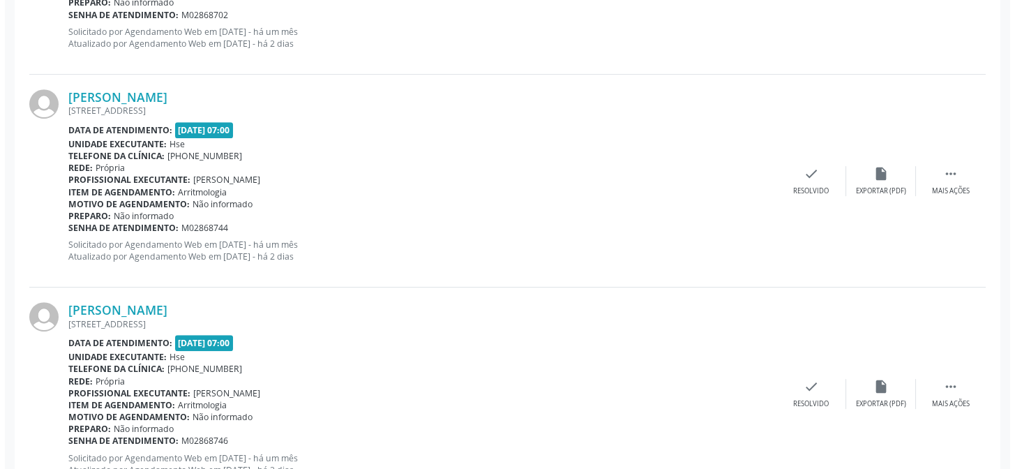
scroll to position [1514, 0]
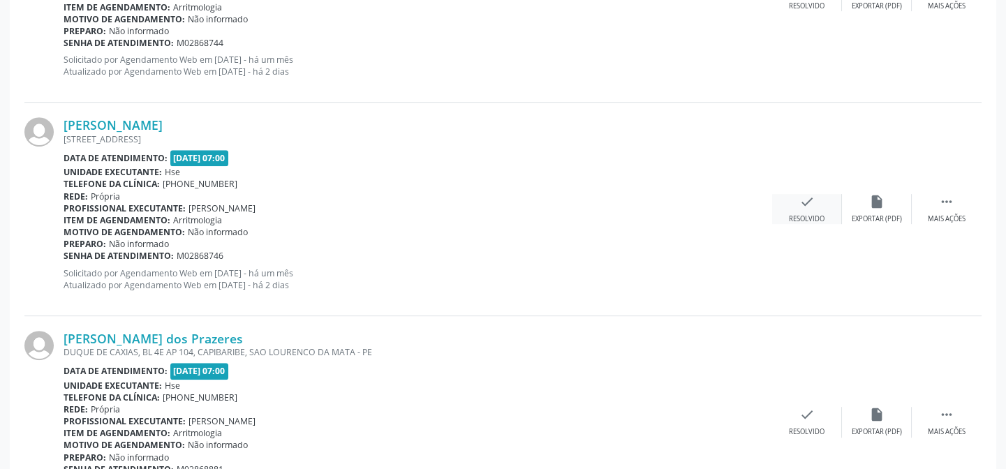
click at [816, 210] on div "check Resolvido" at bounding box center [807, 209] width 70 height 30
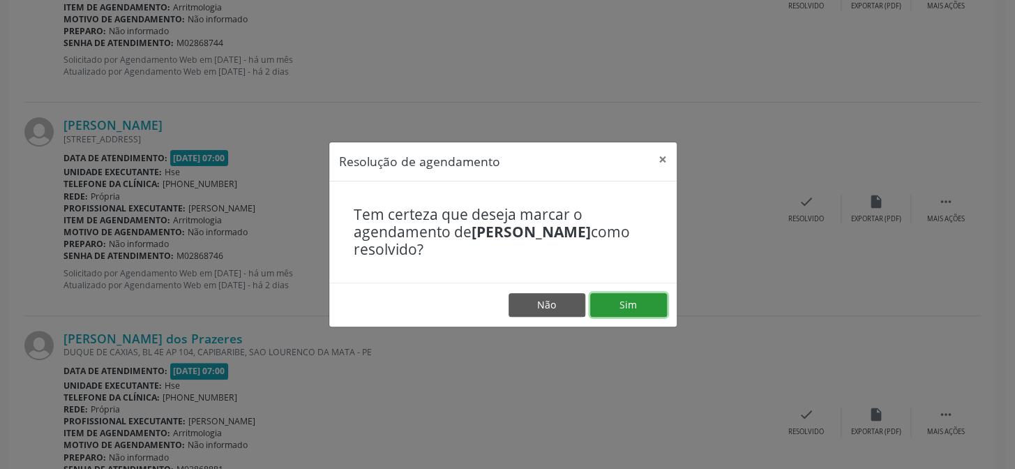
click at [644, 294] on button "Sim" at bounding box center [628, 305] width 77 height 24
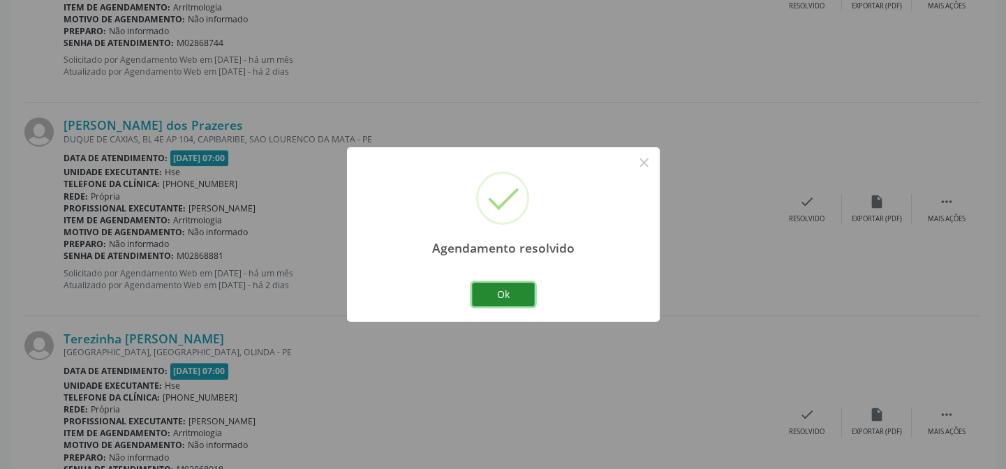
click at [502, 292] on button "Ok" at bounding box center [503, 295] width 63 height 24
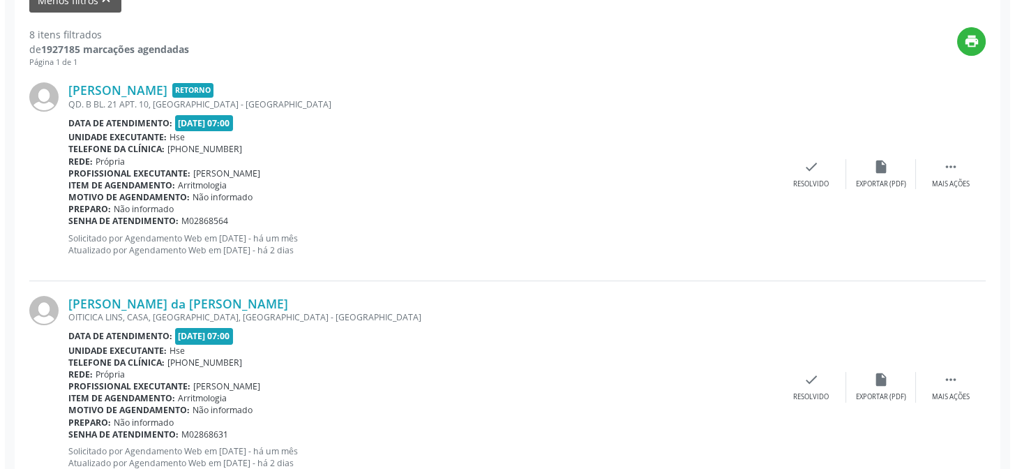
scroll to position [477, 0]
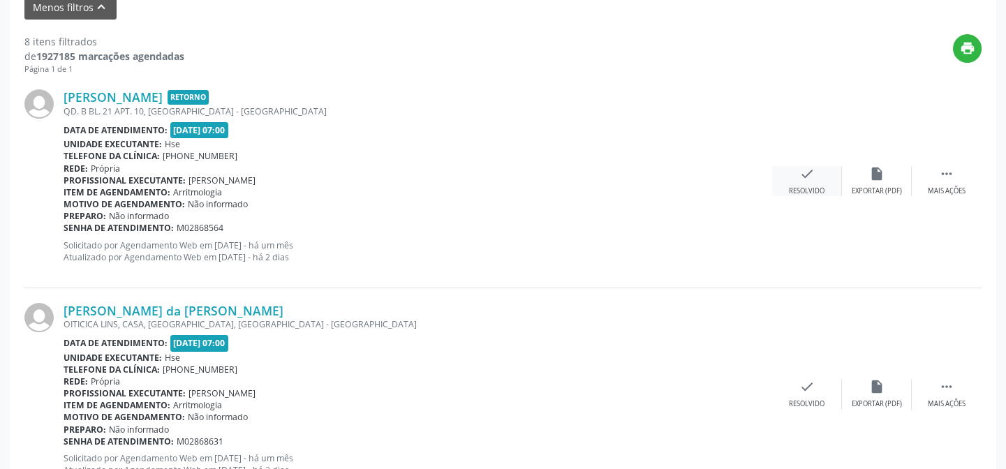
click at [803, 178] on icon "check" at bounding box center [806, 173] width 15 height 15
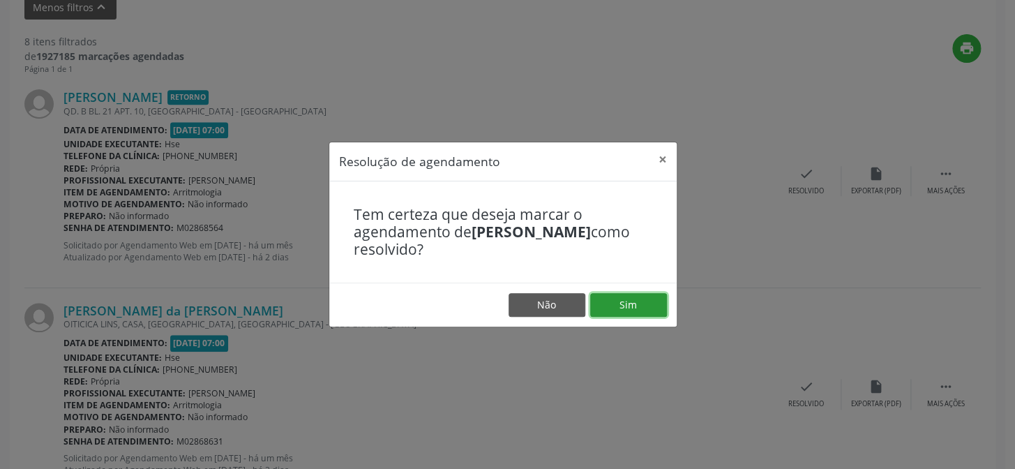
click at [634, 306] on button "Sim" at bounding box center [628, 305] width 77 height 24
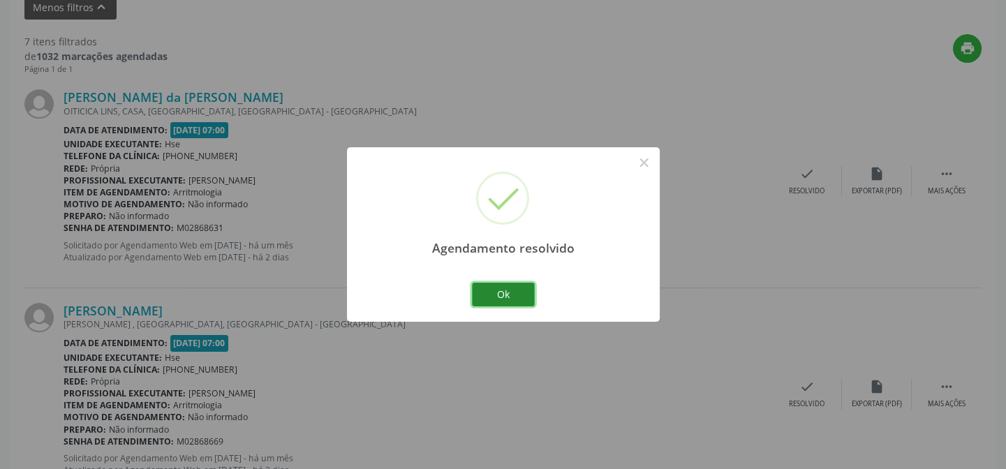
click at [495, 287] on button "Ok" at bounding box center [503, 295] width 63 height 24
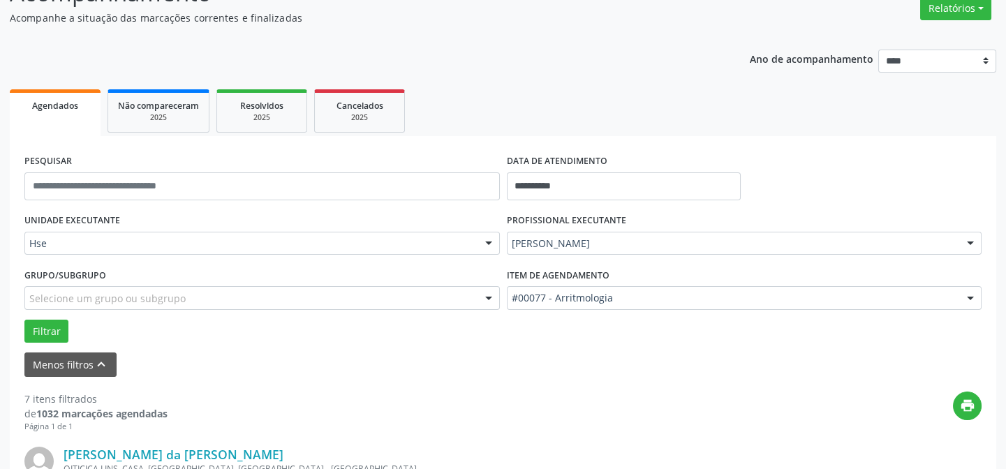
scroll to position [0, 0]
